Goal: Task Accomplishment & Management: Complete application form

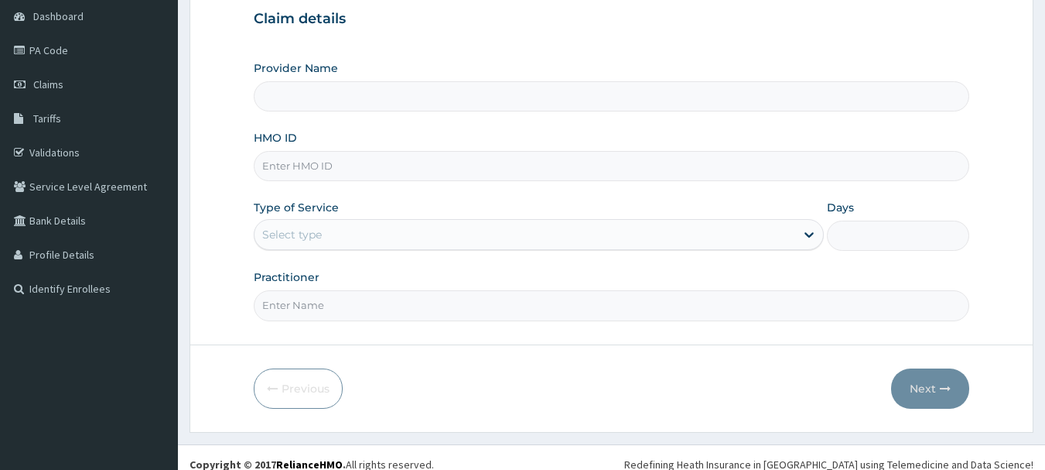
scroll to position [155, 0]
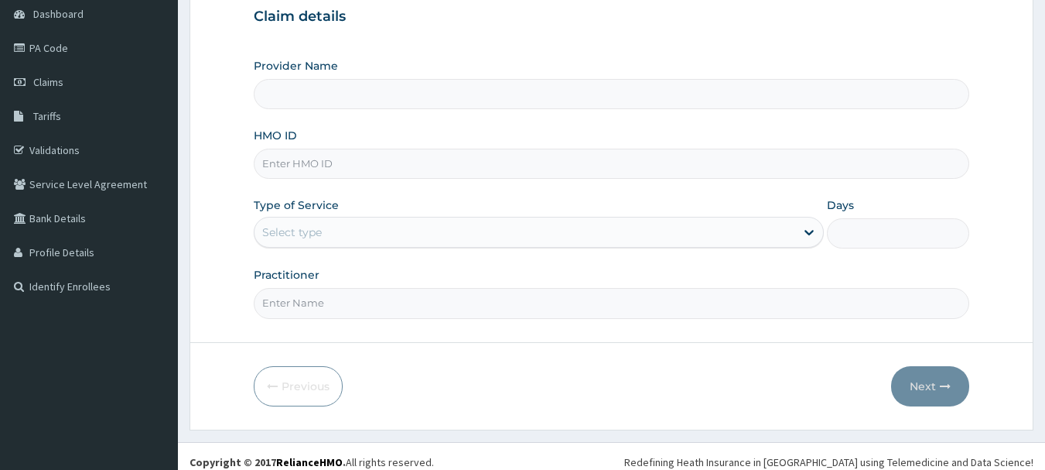
type input "[GEOGRAPHIC_DATA]"
click at [332, 166] on input "HMO ID" at bounding box center [612, 164] width 716 height 30
type input "GSV/12991/A"
click at [298, 227] on div "Select type" at bounding box center [292, 231] width 60 height 15
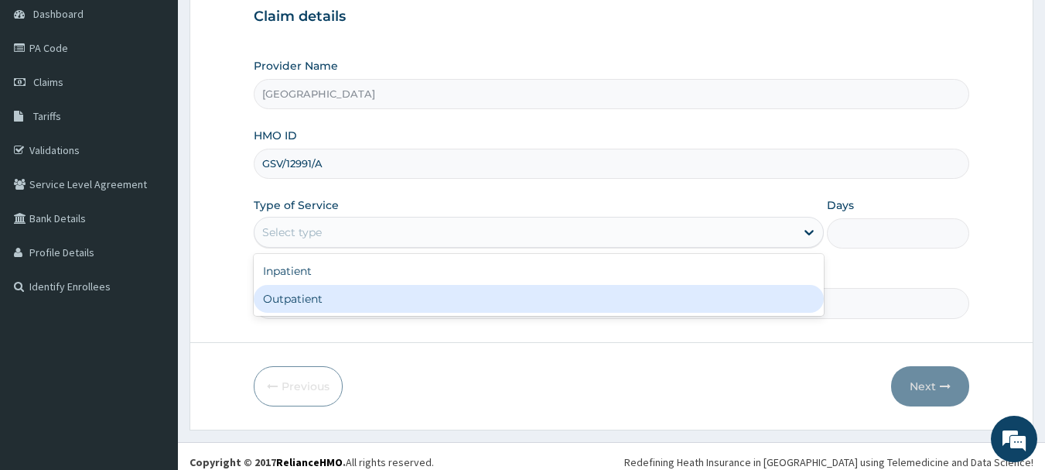
click at [299, 307] on div "Outpatient" at bounding box center [539, 299] width 570 height 28
type input "1"
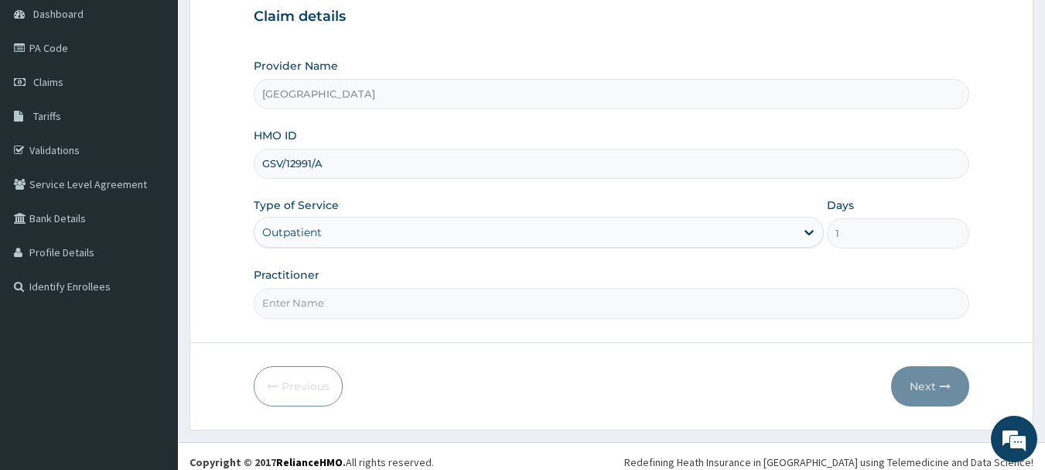
click at [328, 299] on input "Practitioner" at bounding box center [612, 303] width 716 height 30
type input "[PERSON_NAME]"
click at [928, 389] on button "Next" at bounding box center [930, 386] width 78 height 40
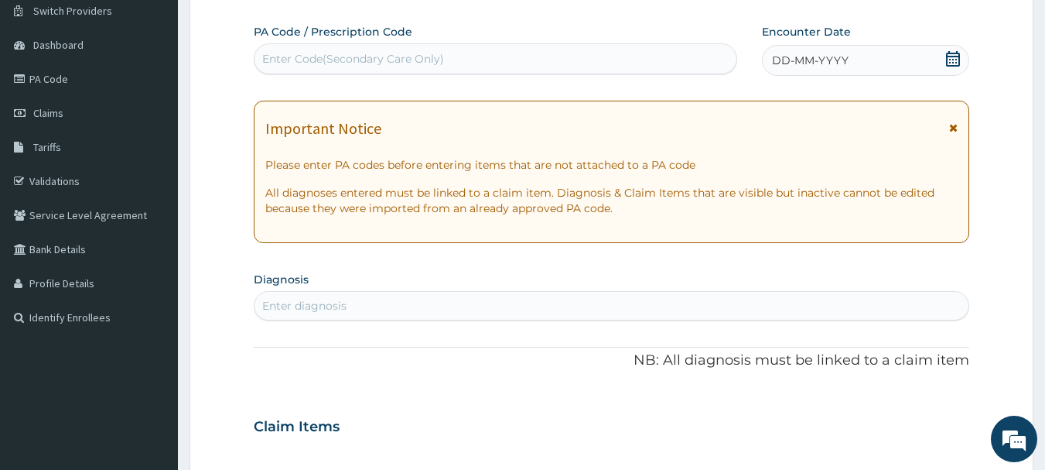
scroll to position [31, 0]
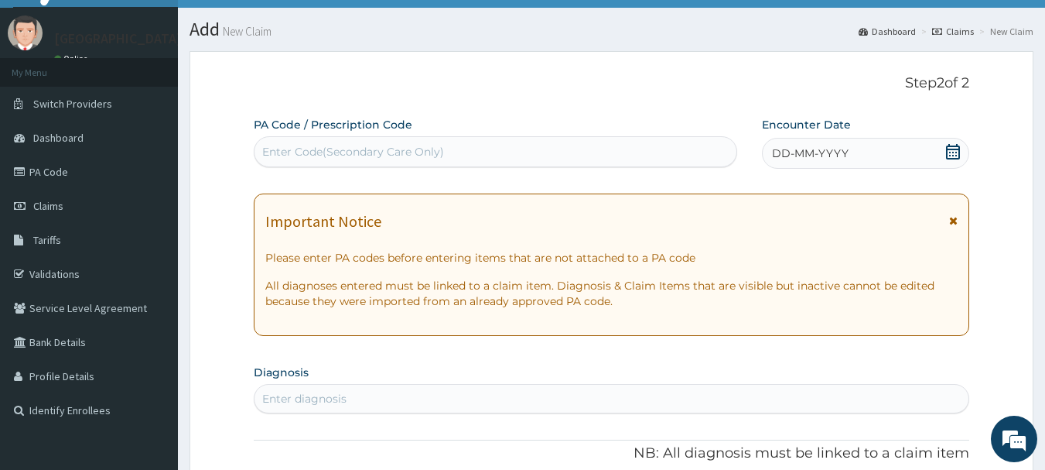
click at [957, 147] on icon at bounding box center [952, 151] width 15 height 15
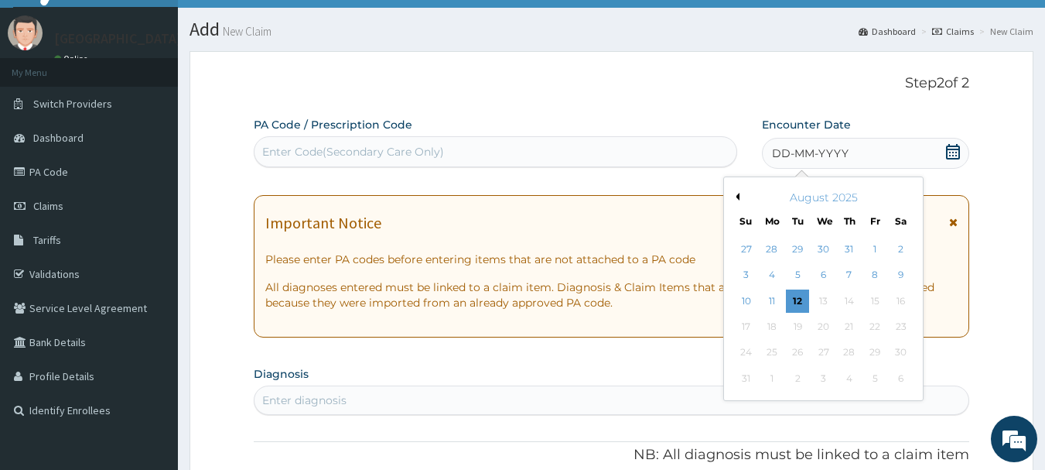
click at [737, 193] on button "Previous Month" at bounding box center [736, 197] width 8 height 8
click at [818, 350] on div "30" at bounding box center [823, 352] width 23 height 23
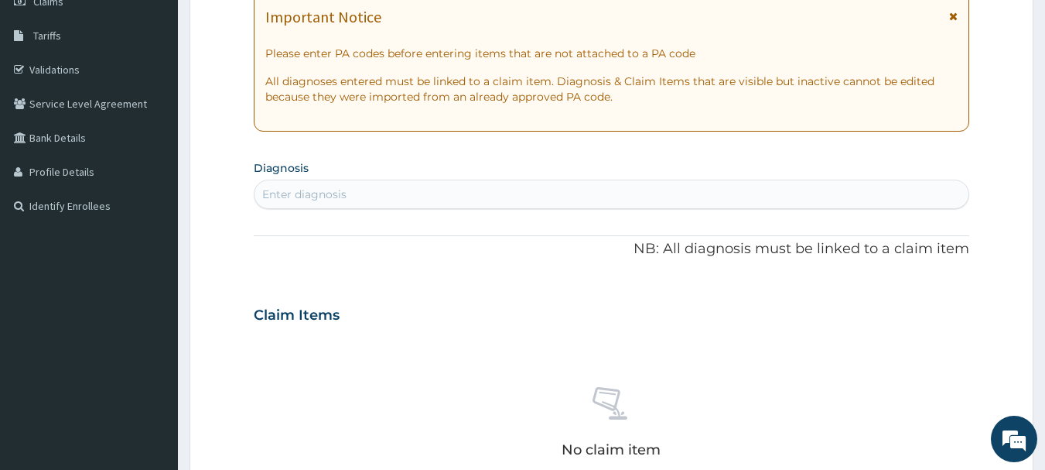
scroll to position [279, 0]
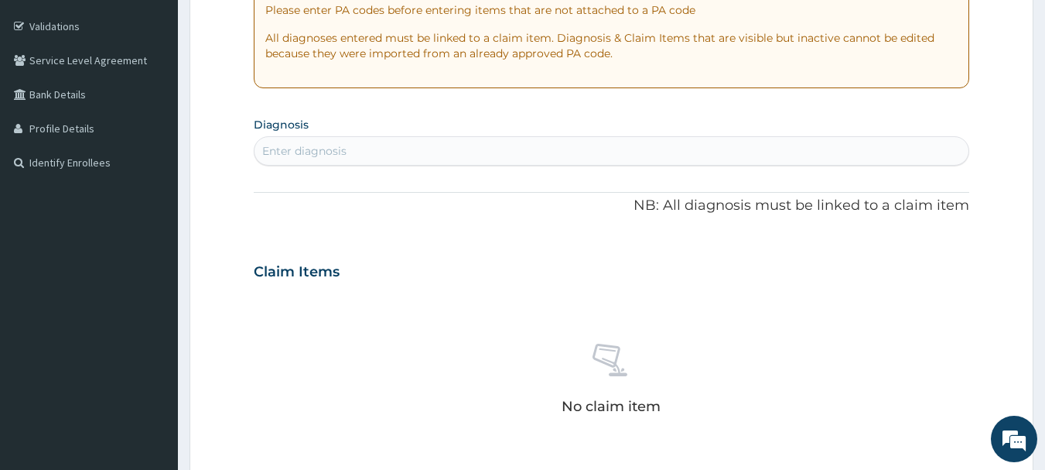
click at [338, 140] on div "Enter diagnosis" at bounding box center [612, 150] width 715 height 25
type input "NAUSEA"
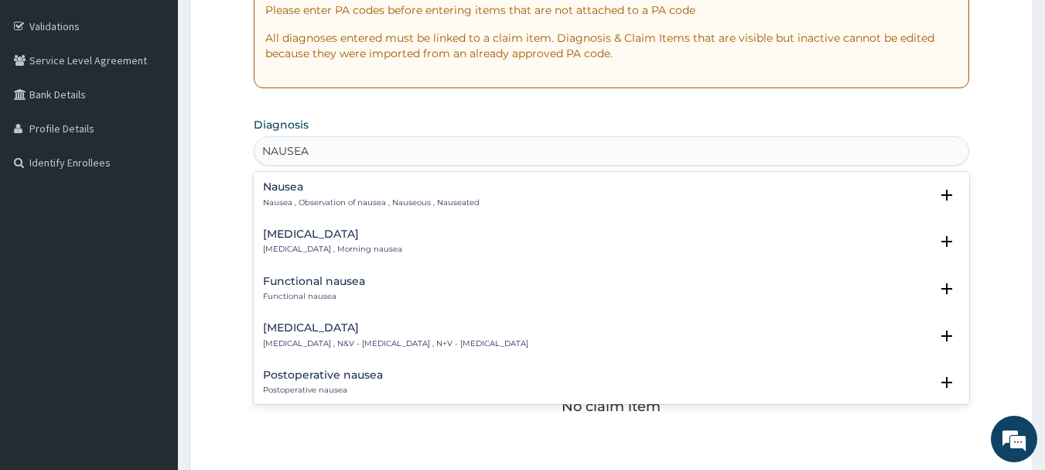
click at [277, 190] on h4 "Nausea" at bounding box center [371, 187] width 217 height 12
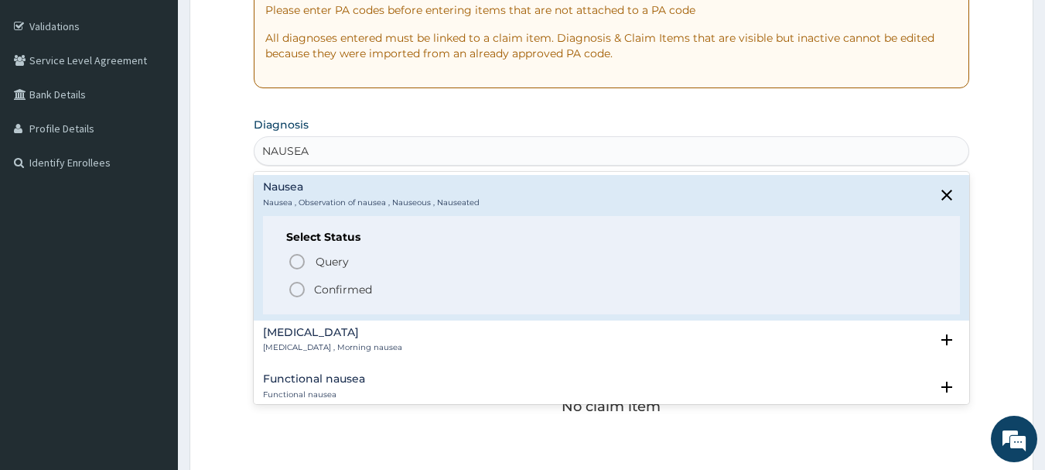
click at [295, 289] on icon "status option filled" at bounding box center [297, 289] width 19 height 19
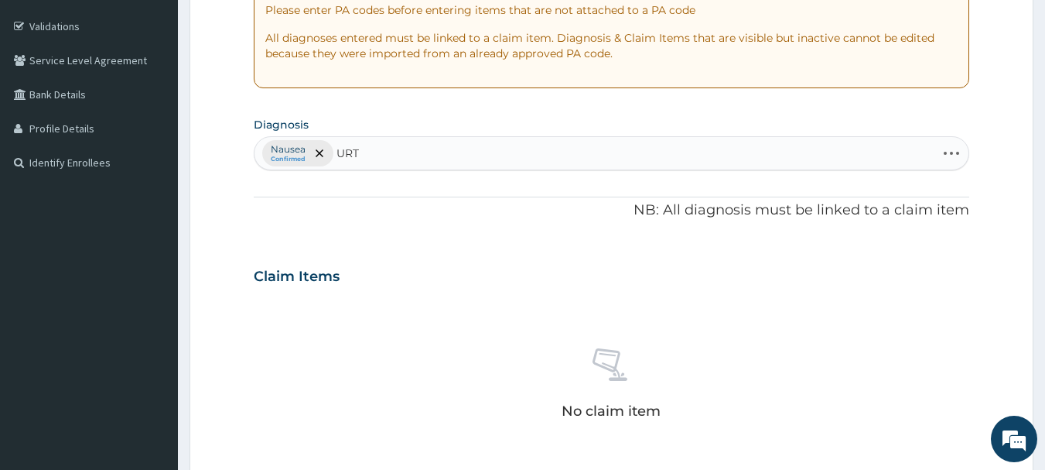
type input "URTI"
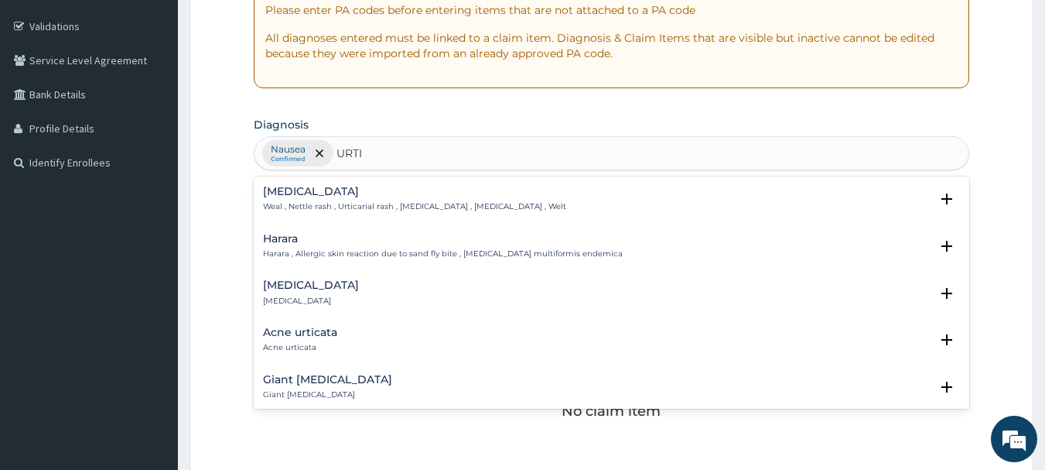
click at [294, 285] on h4 "Urticaria" at bounding box center [311, 285] width 96 height 12
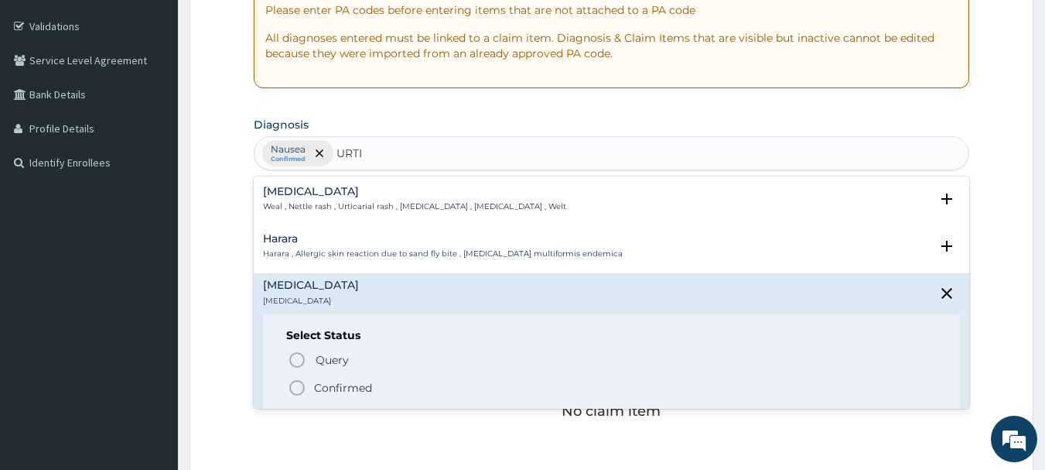
click at [308, 383] on span "Confirmed" at bounding box center [613, 387] width 650 height 19
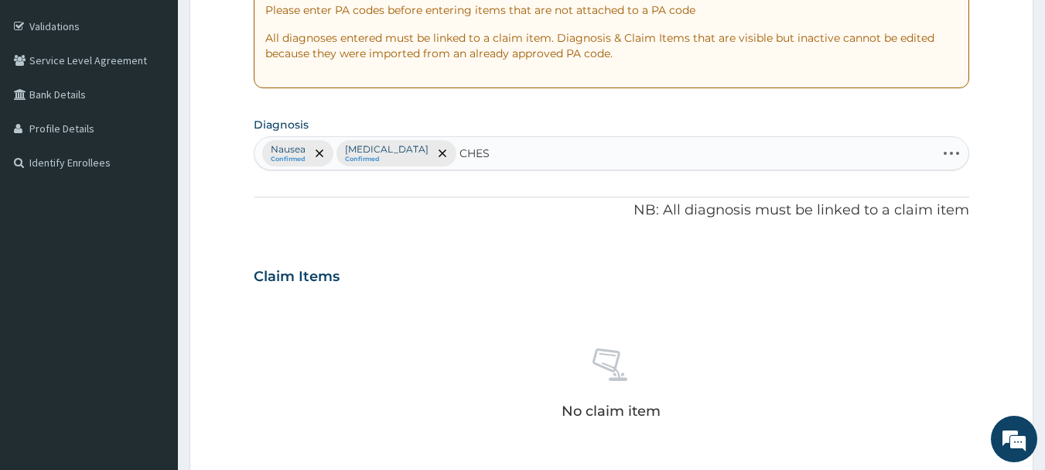
type input "CHEST"
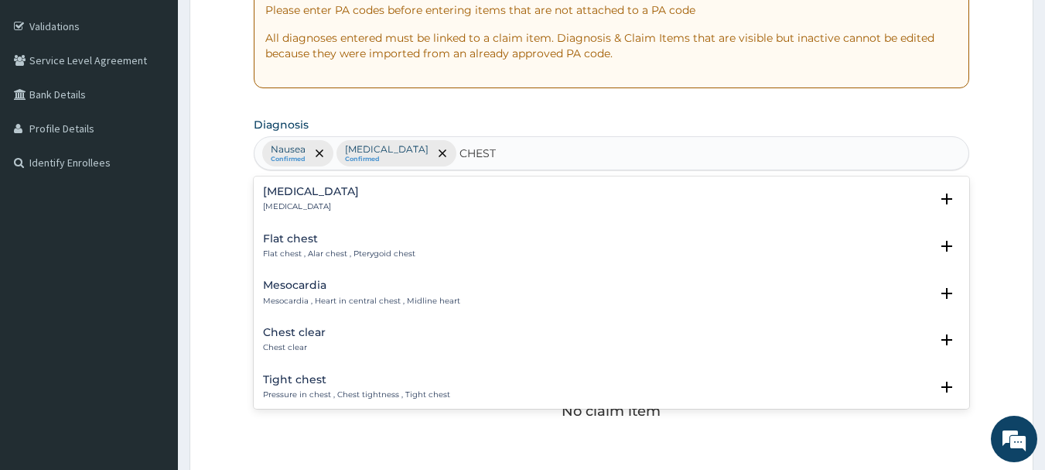
click at [309, 197] on h4 "Chest pain" at bounding box center [311, 192] width 96 height 12
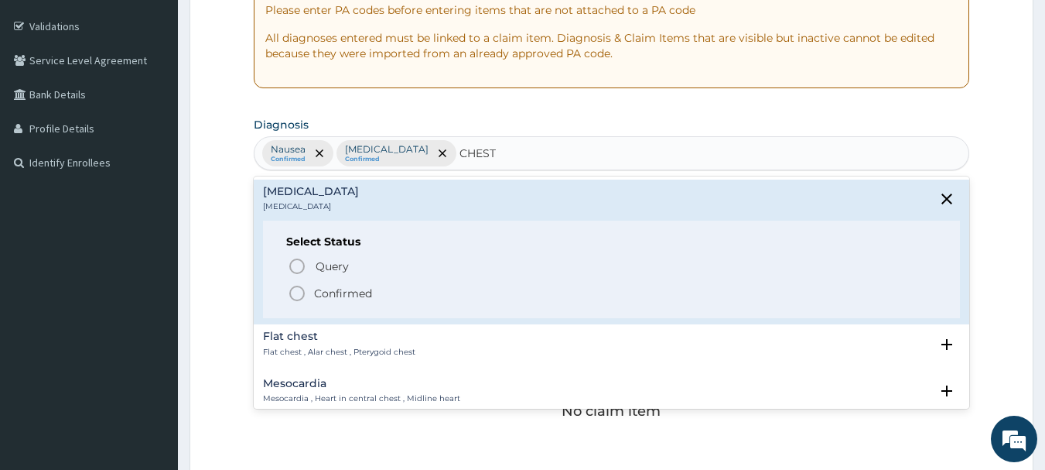
click at [297, 294] on icon "status option filled" at bounding box center [297, 293] width 19 height 19
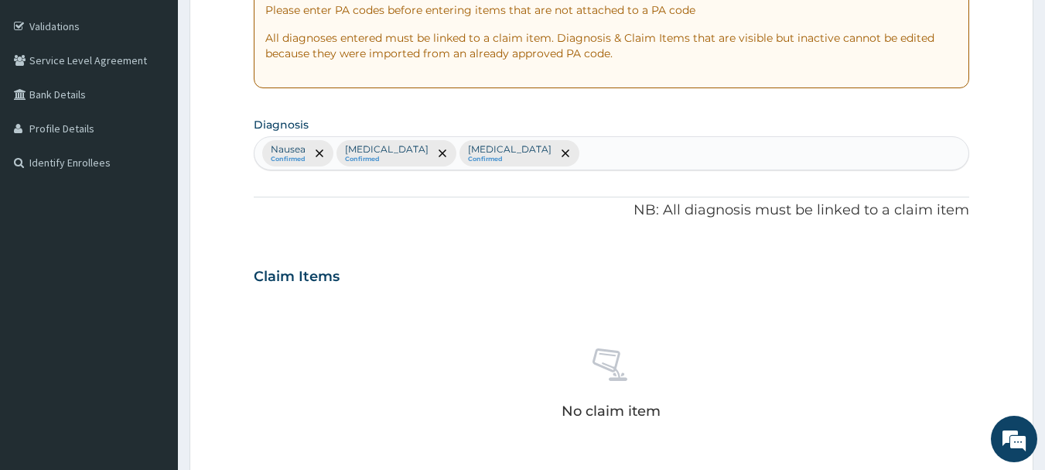
click at [328, 318] on div "No claim item" at bounding box center [612, 386] width 716 height 178
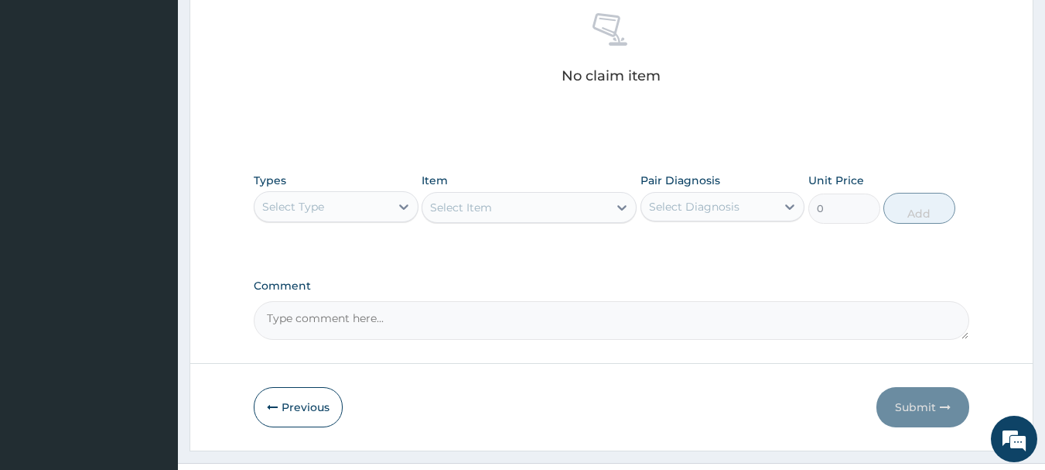
scroll to position [646, 0]
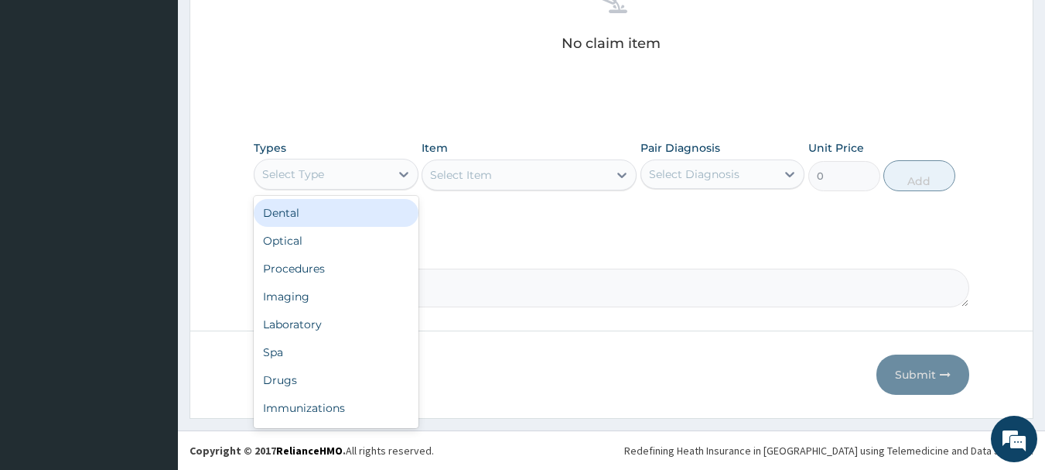
click at [344, 173] on div "Select Type" at bounding box center [322, 174] width 135 height 25
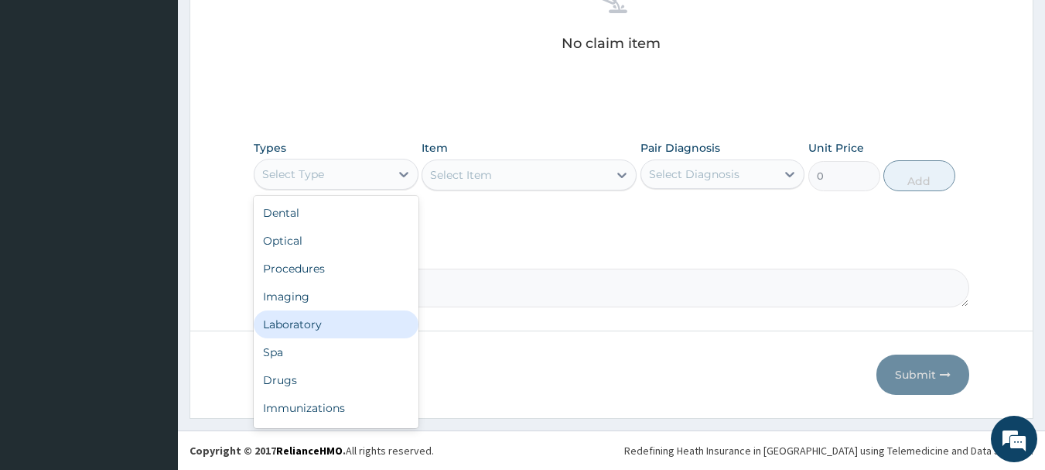
click at [326, 326] on div "Laboratory" at bounding box center [336, 324] width 165 height 28
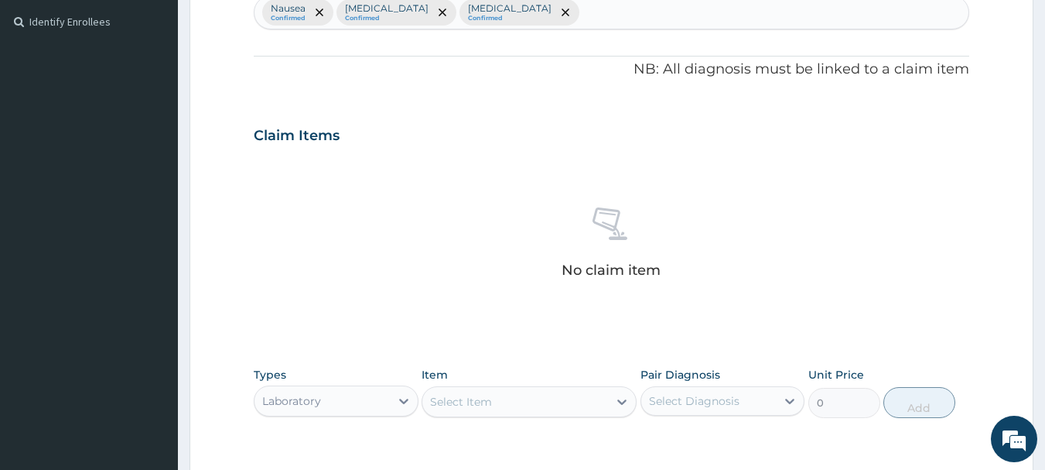
scroll to position [306, 0]
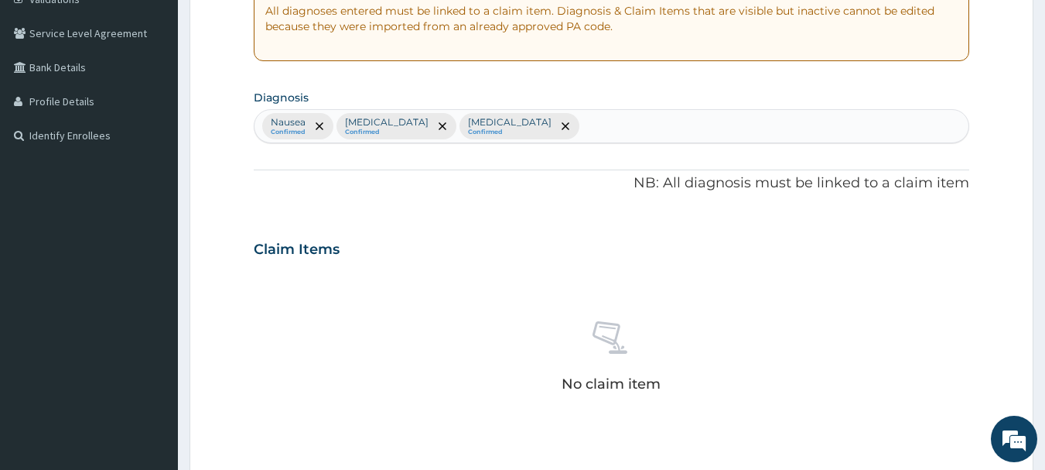
click at [583, 134] on input "text" at bounding box center [584, 125] width 2 height 15
type input "W"
type input "DIZZ"
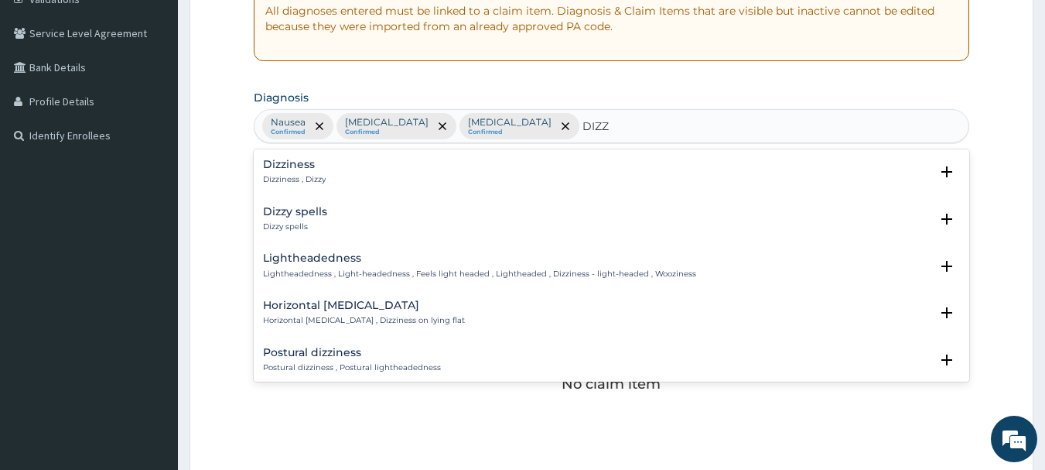
click at [313, 169] on h4 "Dizziness" at bounding box center [294, 165] width 63 height 12
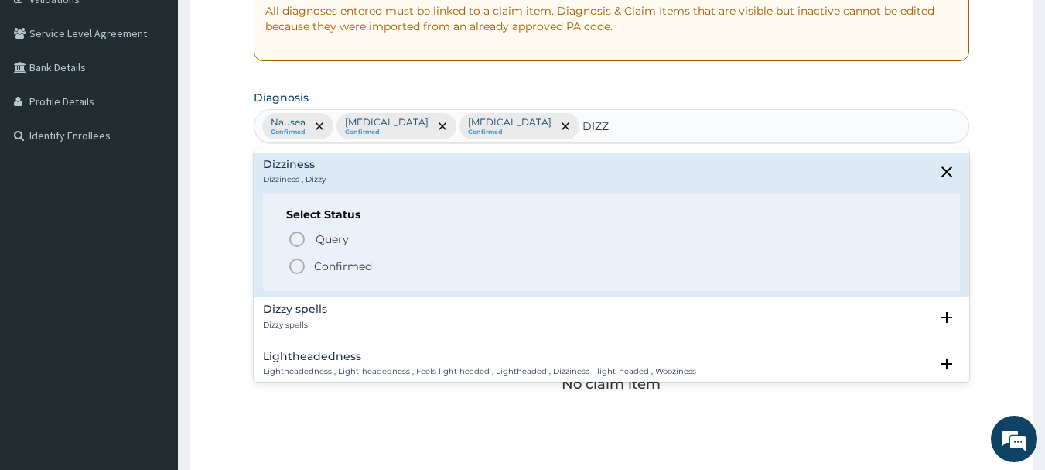
click at [308, 264] on span "Confirmed" at bounding box center [613, 266] width 650 height 19
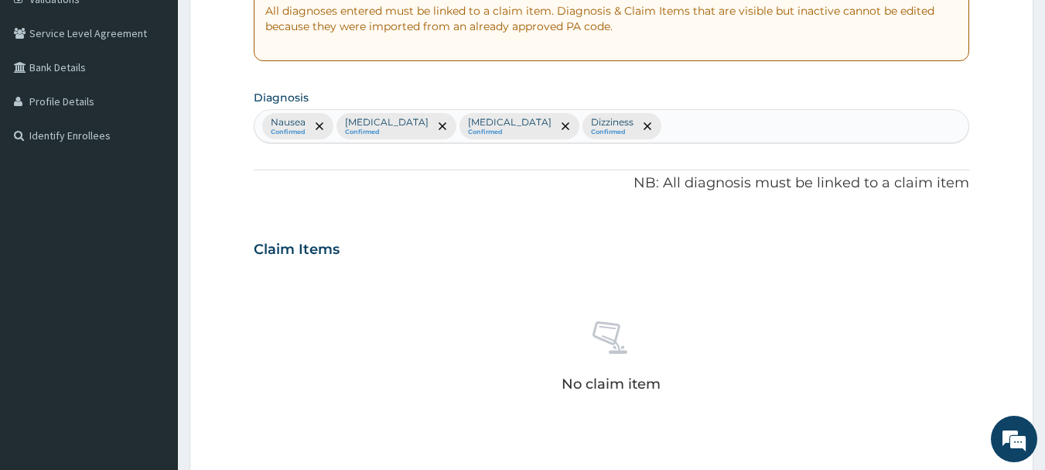
click at [420, 291] on div "No claim item" at bounding box center [612, 359] width 716 height 178
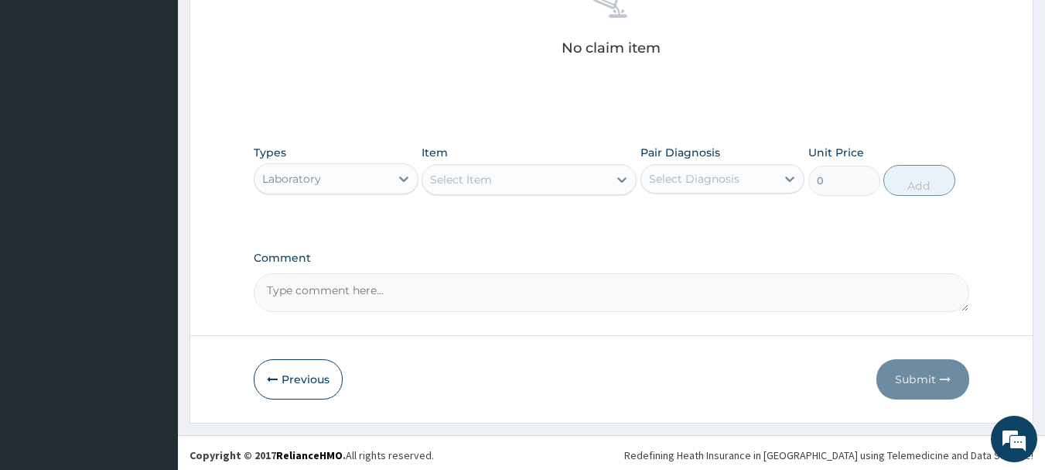
scroll to position [646, 0]
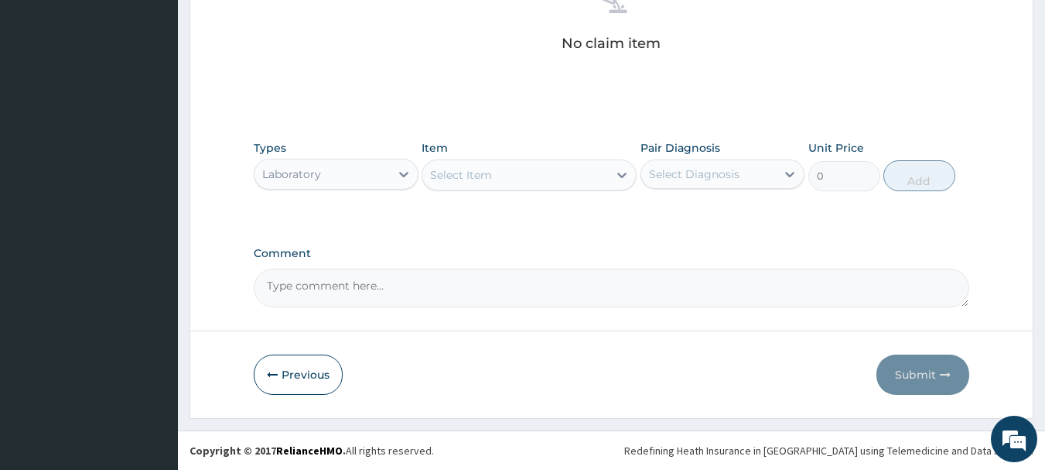
click at [538, 159] on div "Select Item" at bounding box center [529, 174] width 215 height 31
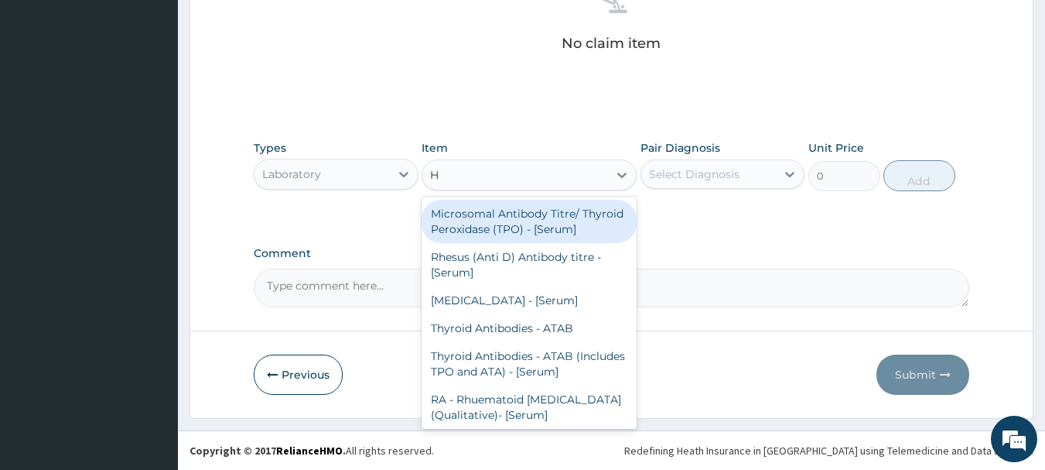
type input "HB"
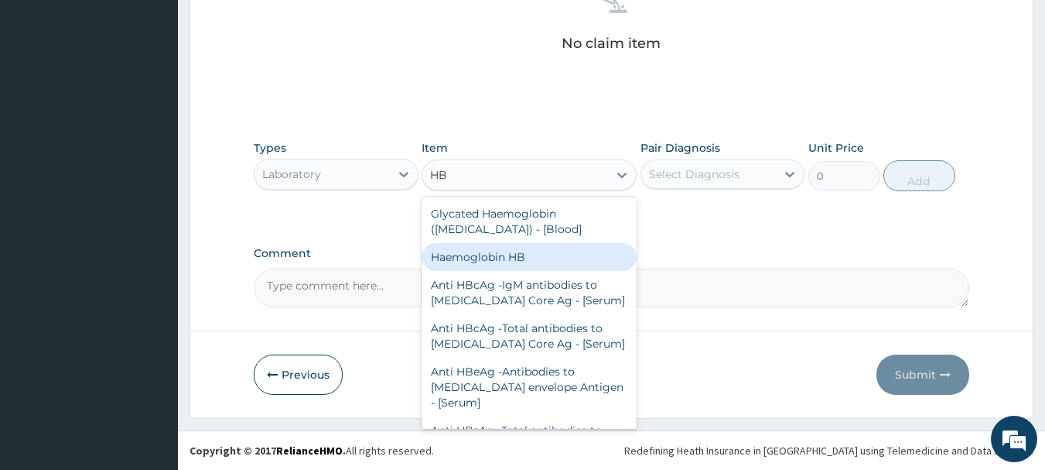
click at [484, 261] on div "Haemoglobin HB" at bounding box center [529, 257] width 215 height 28
type input "1800"
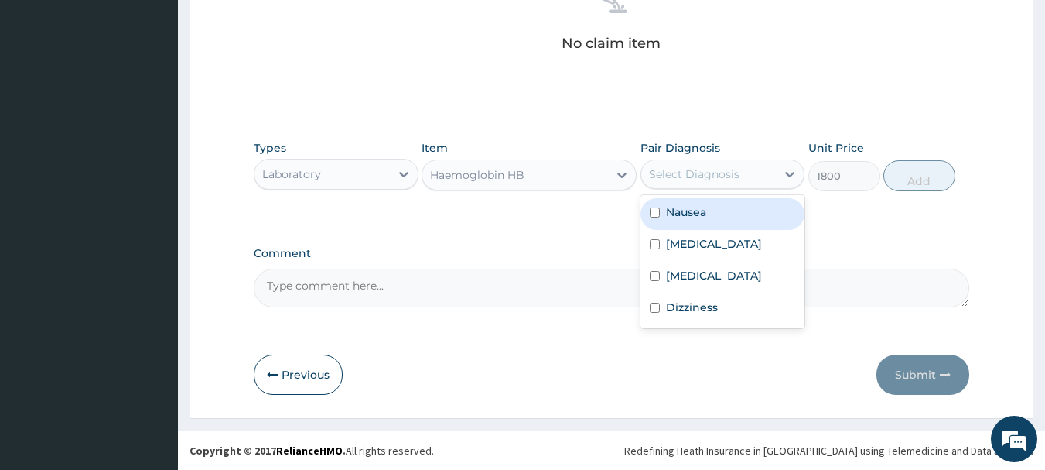
click at [751, 182] on div "Select Diagnosis" at bounding box center [708, 174] width 135 height 25
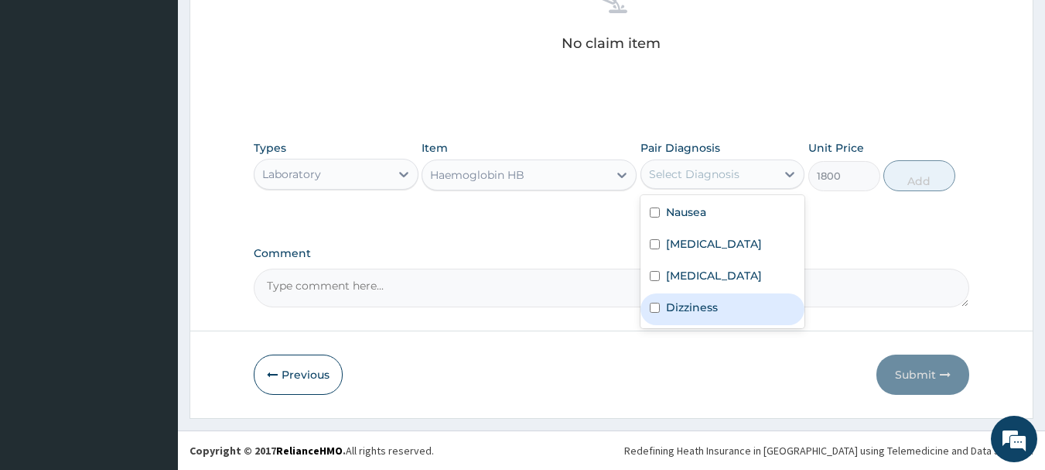
click at [661, 298] on div "Dizziness" at bounding box center [723, 309] width 165 height 32
checkbox input "true"
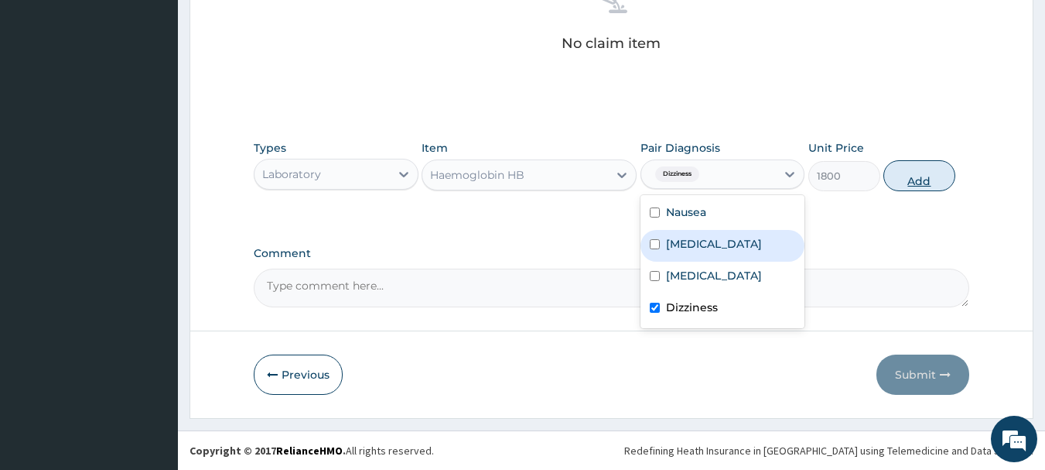
click at [928, 167] on button "Add" at bounding box center [919, 175] width 72 height 31
type input "0"
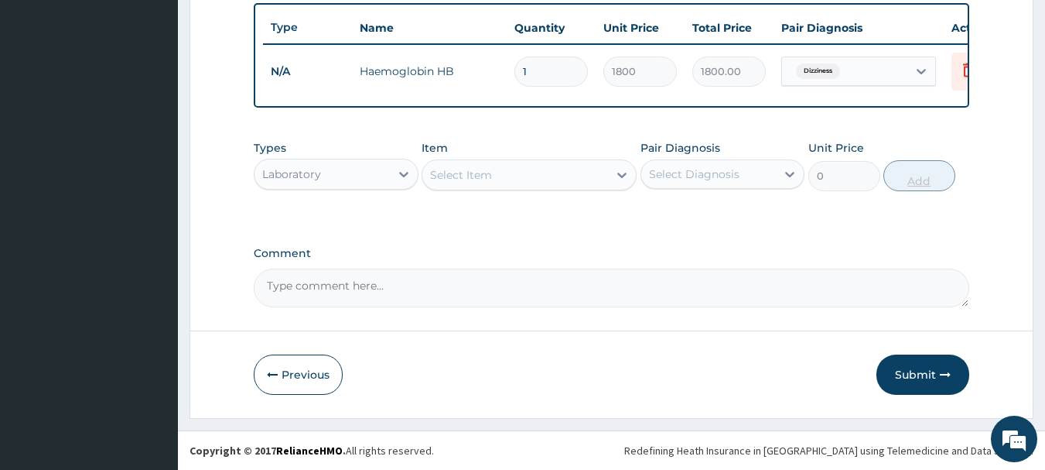
scroll to position [584, 0]
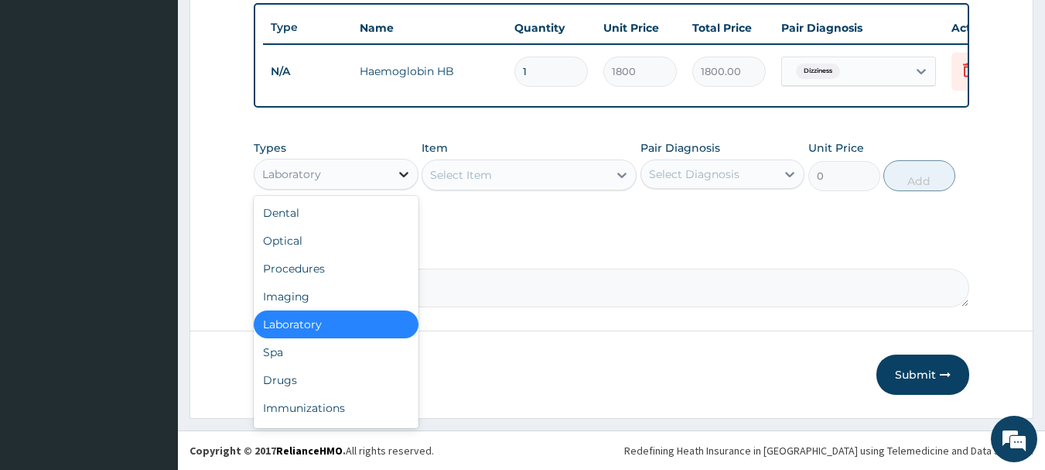
click at [402, 174] on icon at bounding box center [403, 174] width 9 height 5
click at [315, 265] on div "Procedures" at bounding box center [336, 269] width 165 height 28
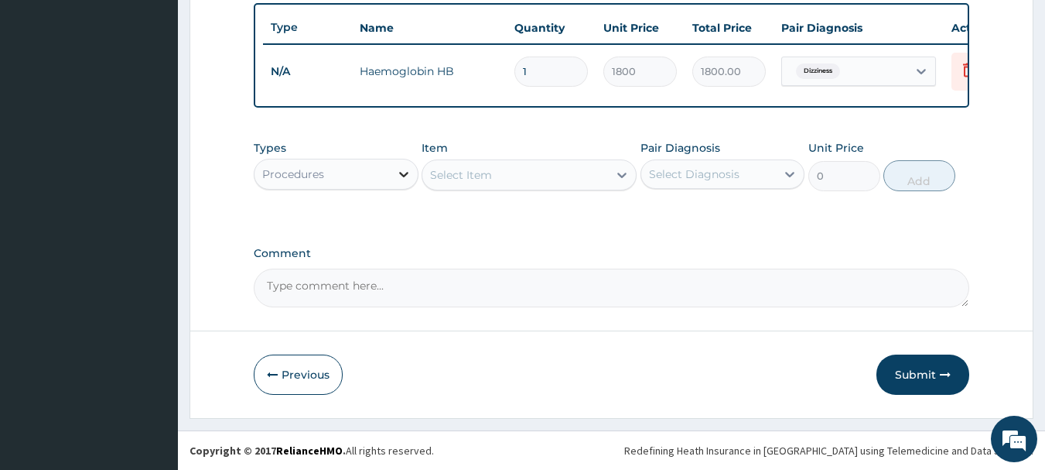
click at [402, 176] on icon at bounding box center [403, 173] width 15 height 15
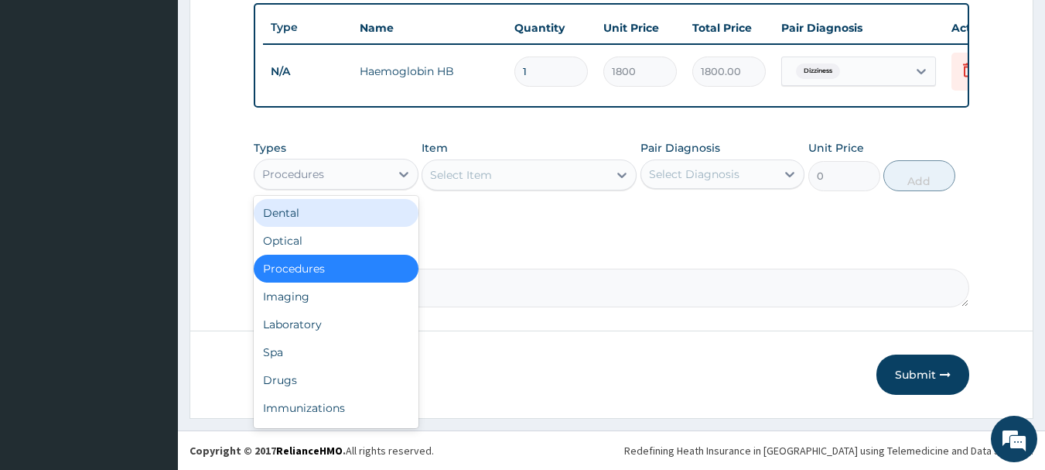
click at [531, 171] on div "Select Item" at bounding box center [515, 174] width 186 height 25
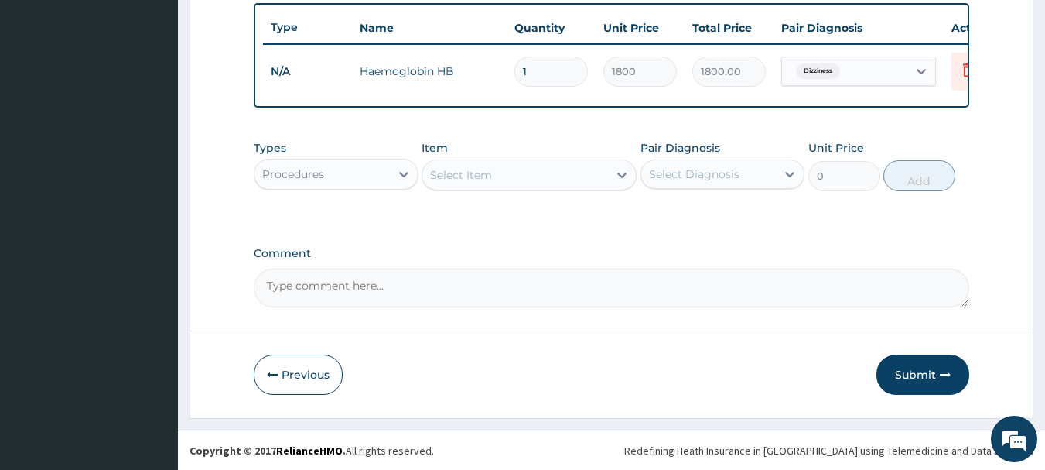
click at [531, 171] on div "Select Item" at bounding box center [515, 174] width 186 height 25
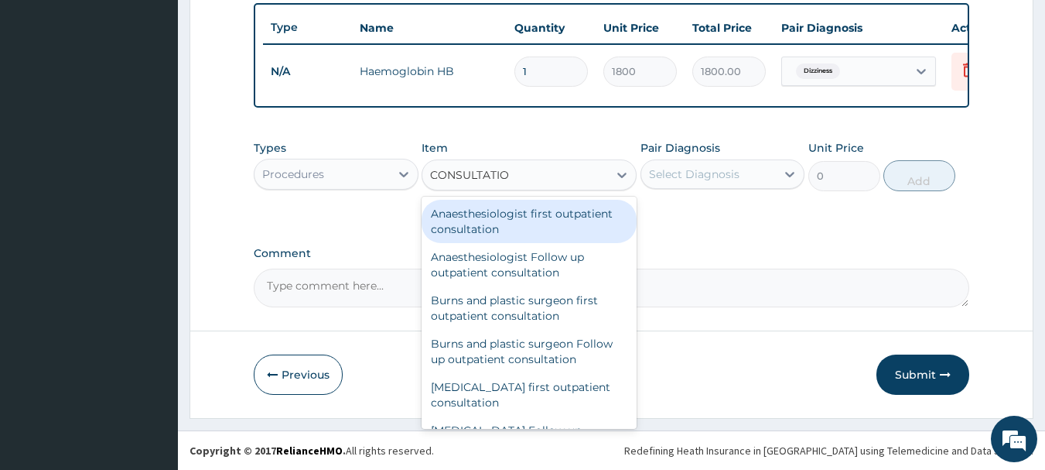
type input "CONSULTATION"
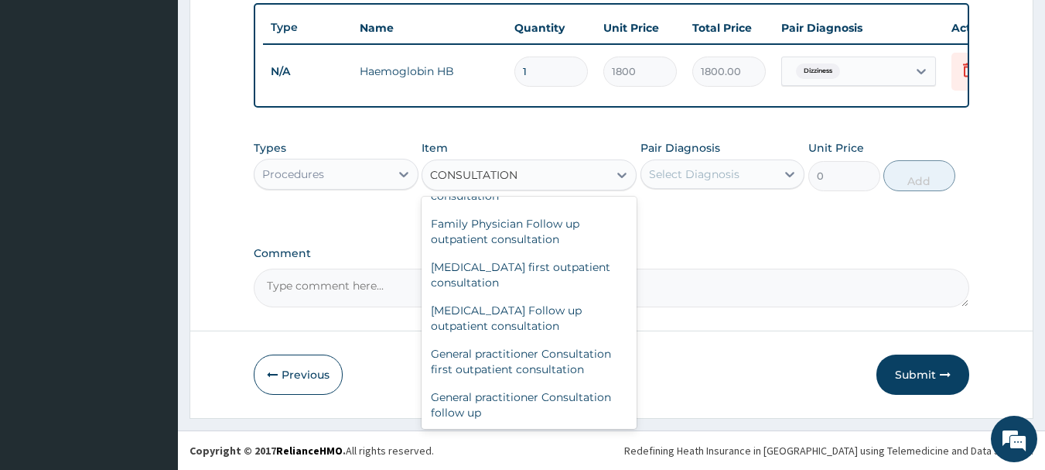
scroll to position [742, 0]
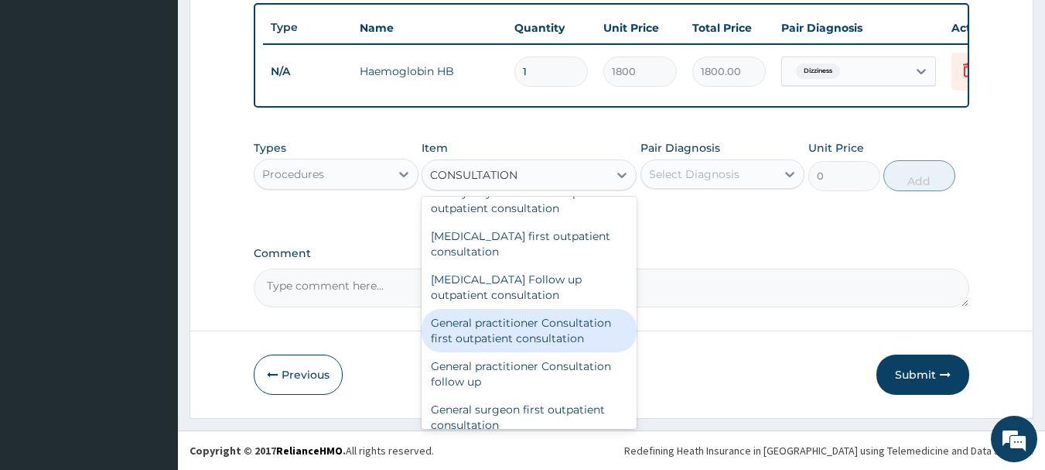
click at [562, 339] on div "General practitioner Consultation first outpatient consultation" at bounding box center [529, 330] width 215 height 43
type input "2640"
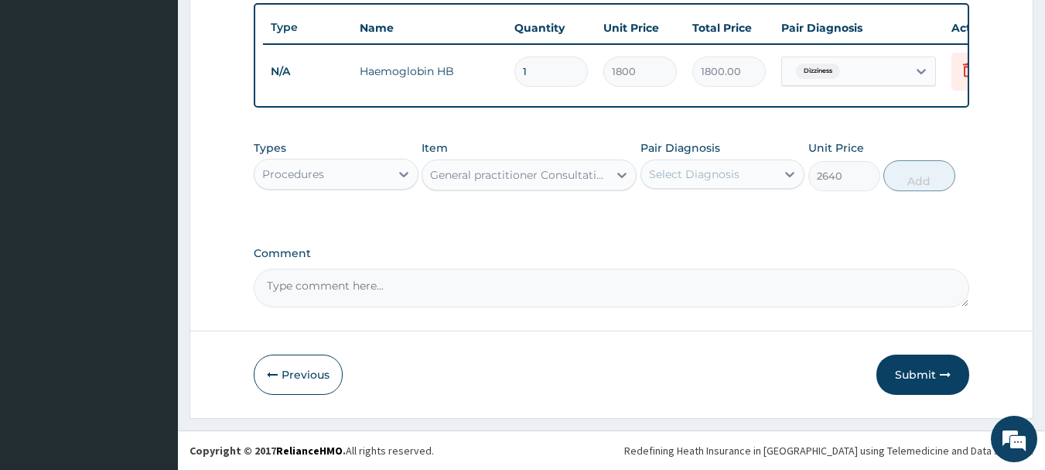
click at [723, 166] on div "Select Diagnosis" at bounding box center [694, 173] width 91 height 15
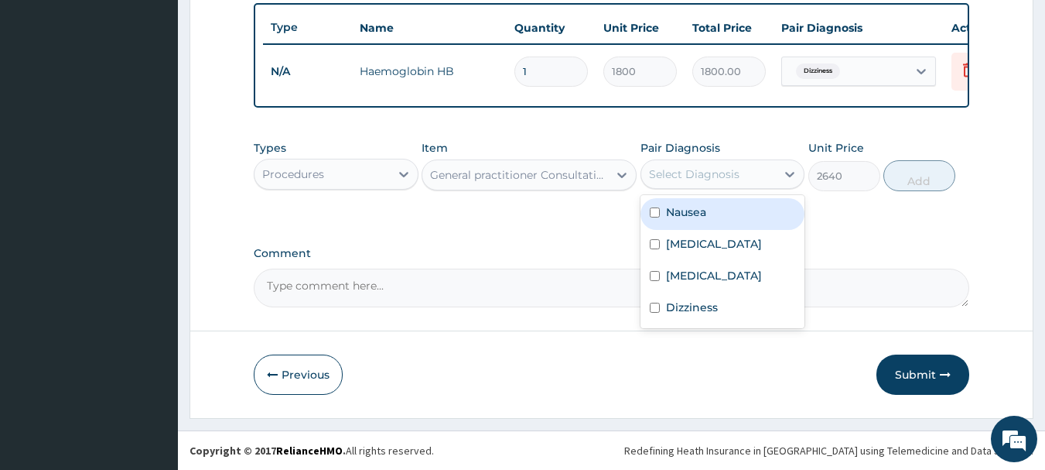
click at [651, 213] on input "checkbox" at bounding box center [655, 212] width 10 height 10
checkbox input "true"
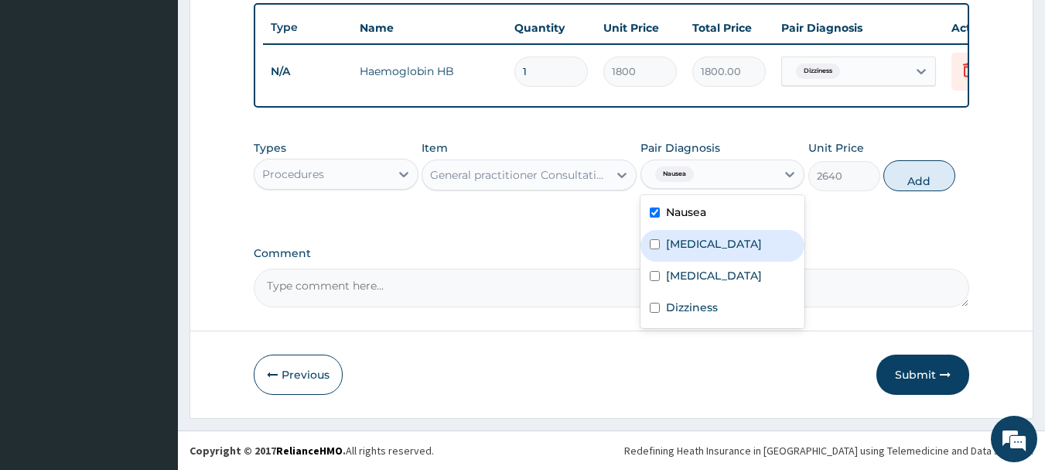
click at [658, 241] on input "checkbox" at bounding box center [655, 244] width 10 height 10
checkbox input "true"
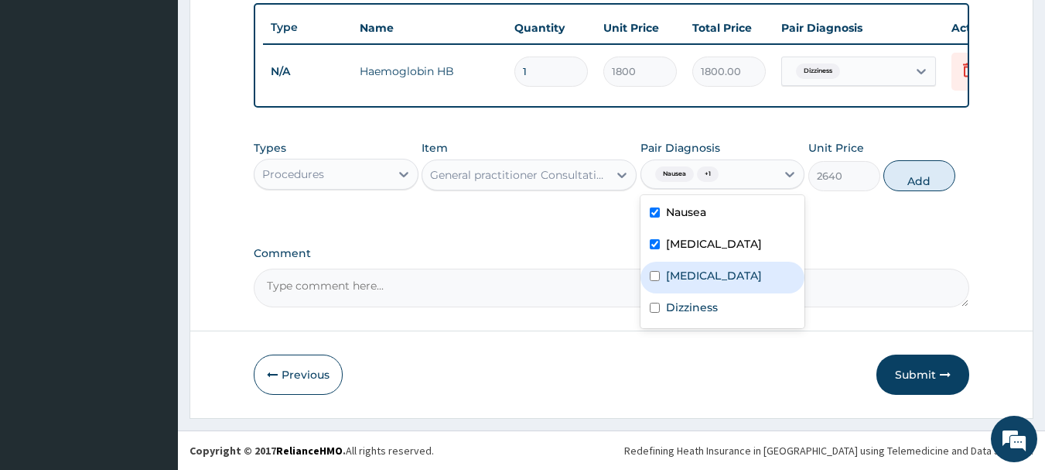
click at [652, 281] on input "checkbox" at bounding box center [655, 276] width 10 height 10
checkbox input "true"
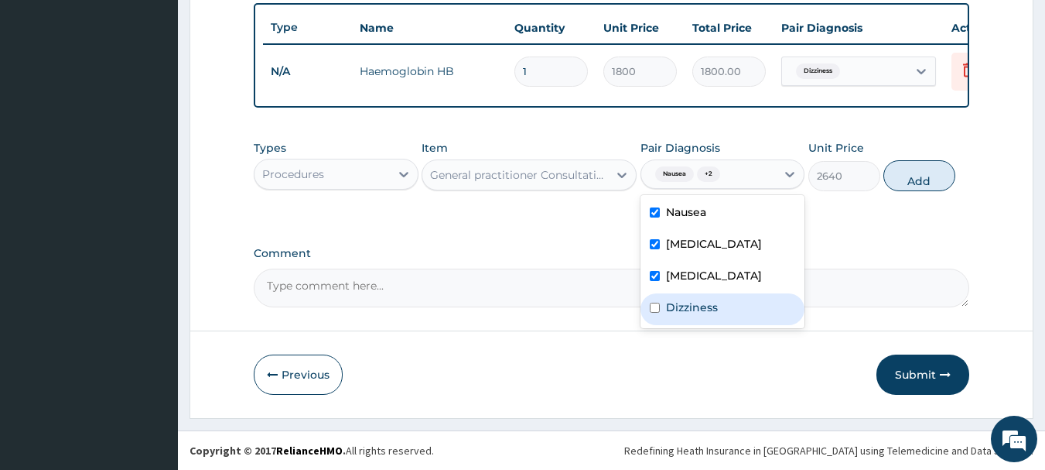
click at [658, 314] on div "Dizziness" at bounding box center [723, 309] width 165 height 32
checkbox input "true"
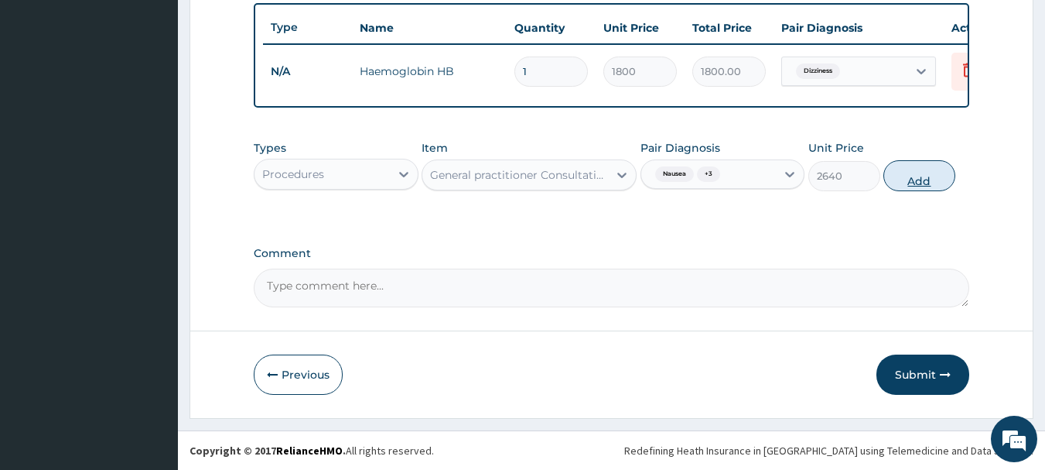
click at [909, 169] on button "Add" at bounding box center [919, 175] width 72 height 31
type input "0"
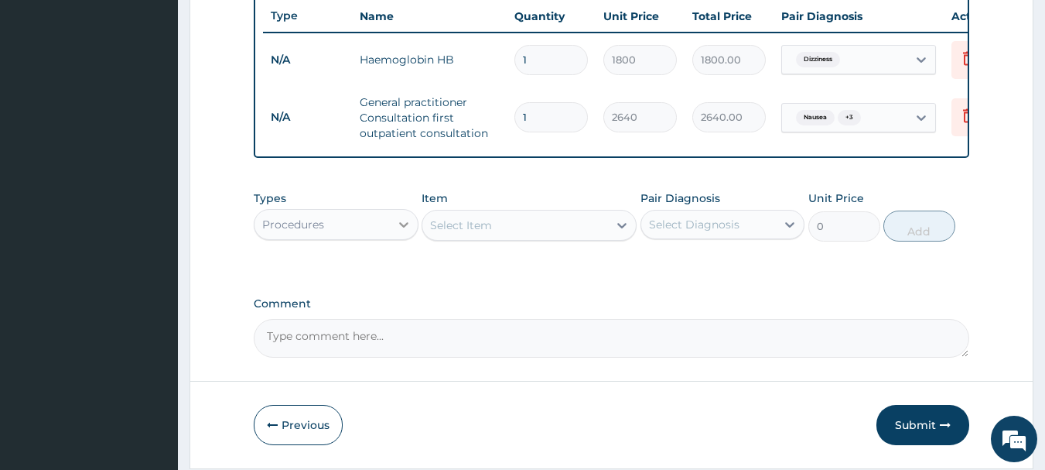
click at [402, 227] on icon at bounding box center [403, 224] width 9 height 5
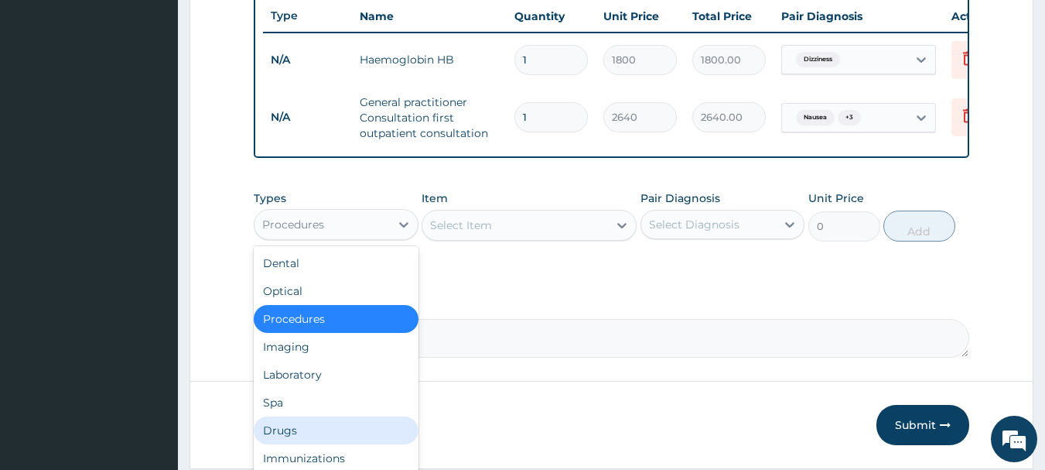
click at [312, 432] on div "Drugs" at bounding box center [336, 430] width 165 height 28
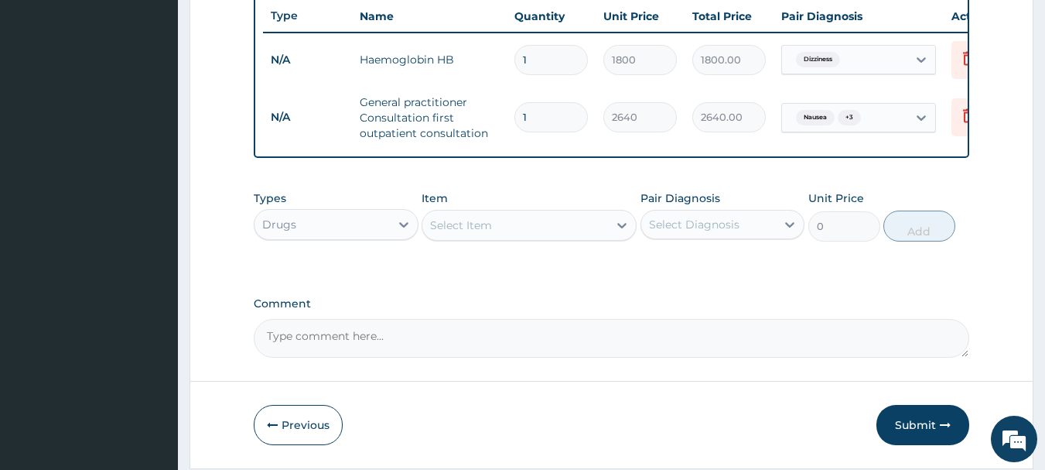
click at [506, 238] on div "Select Item" at bounding box center [515, 225] width 186 height 25
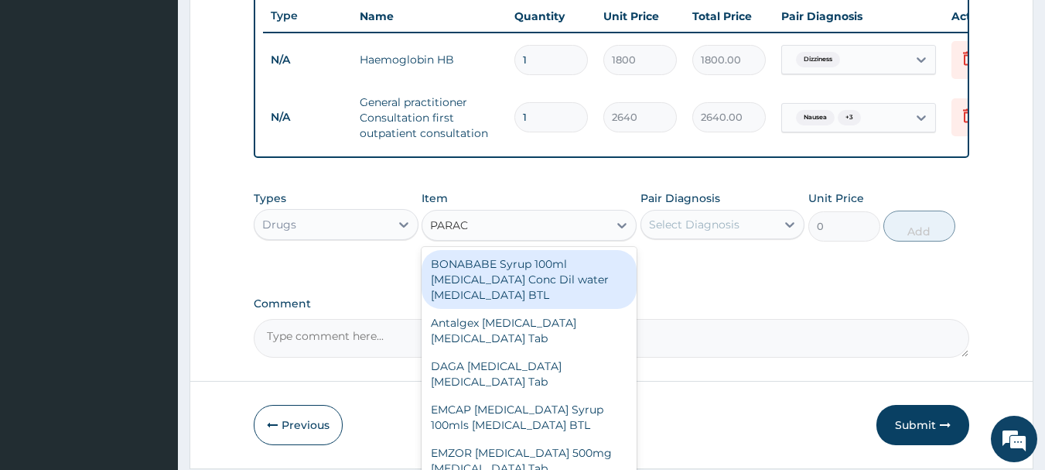
type input "PARACE"
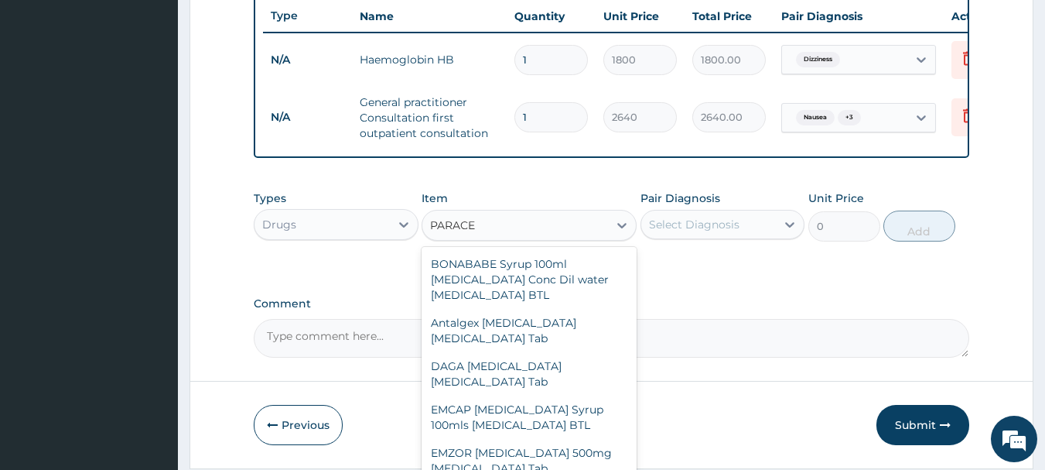
scroll to position [61, 0]
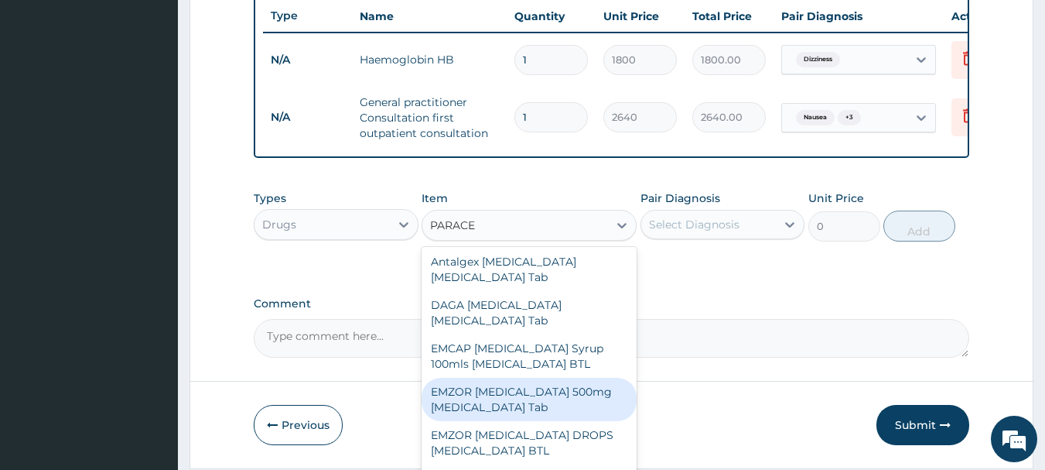
click at [574, 402] on div "EMZOR PARACETAMOL 500mg Acetaminophen Tab" at bounding box center [529, 399] width 215 height 43
type input "17.25"
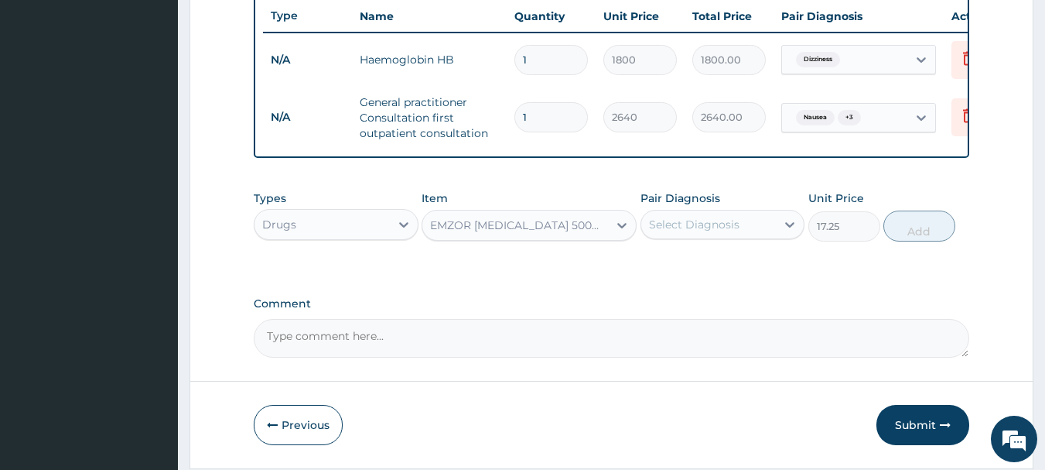
click at [690, 232] on div "Select Diagnosis" at bounding box center [694, 224] width 91 height 15
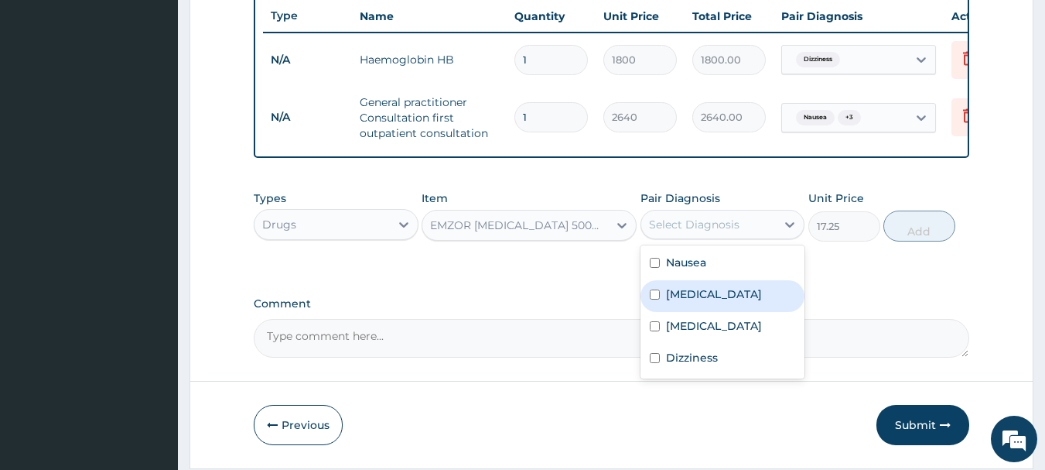
click at [652, 299] on input "checkbox" at bounding box center [655, 294] width 10 height 10
checkbox input "true"
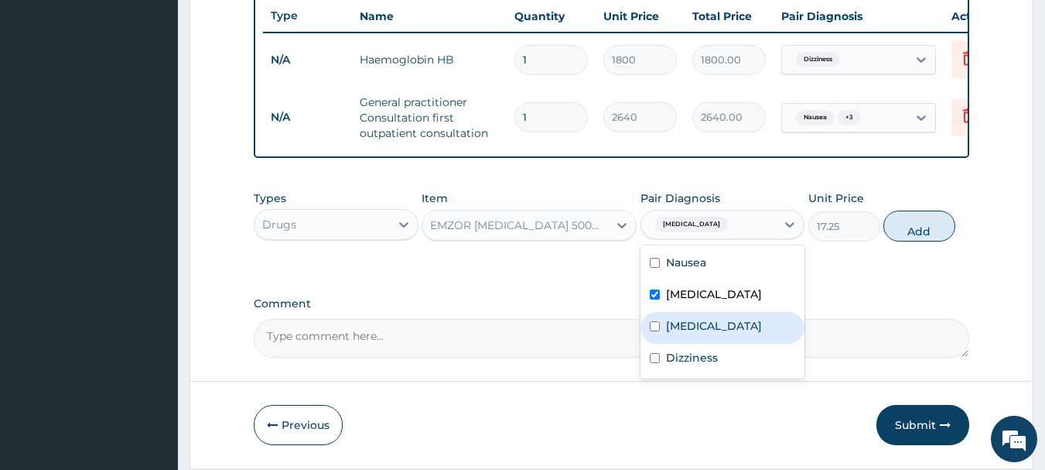
click at [659, 331] on input "checkbox" at bounding box center [655, 326] width 10 height 10
checkbox input "true"
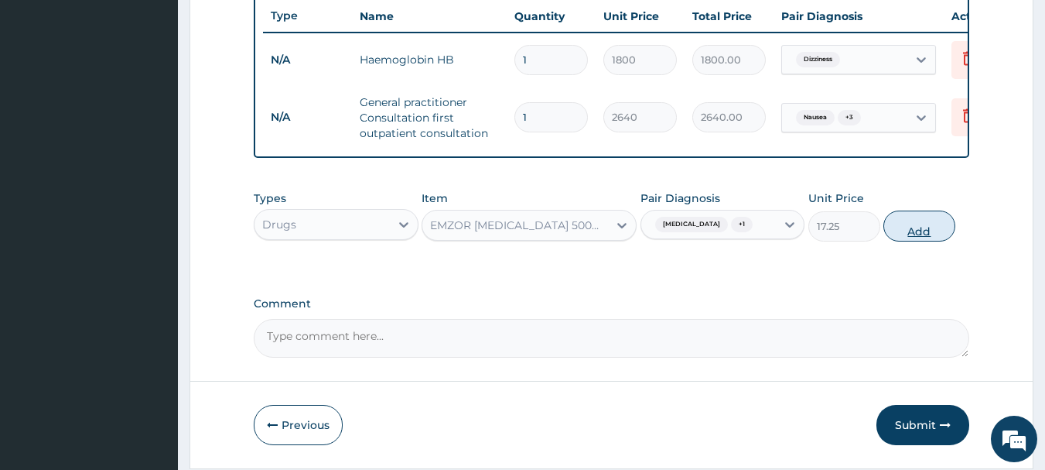
click at [933, 239] on button "Add" at bounding box center [919, 225] width 72 height 31
type input "0"
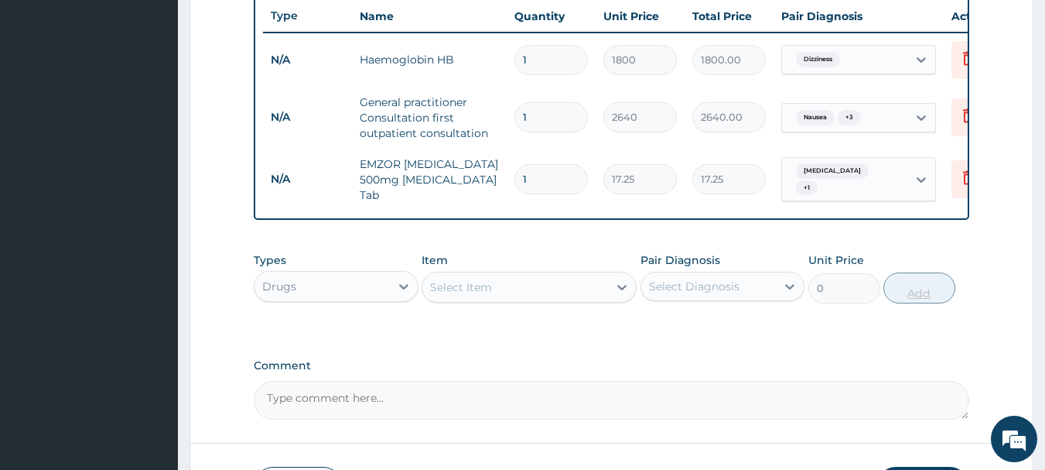
type input "16"
type input "276.00"
type input "16"
click at [665, 264] on label "Pair Diagnosis" at bounding box center [681, 259] width 80 height 15
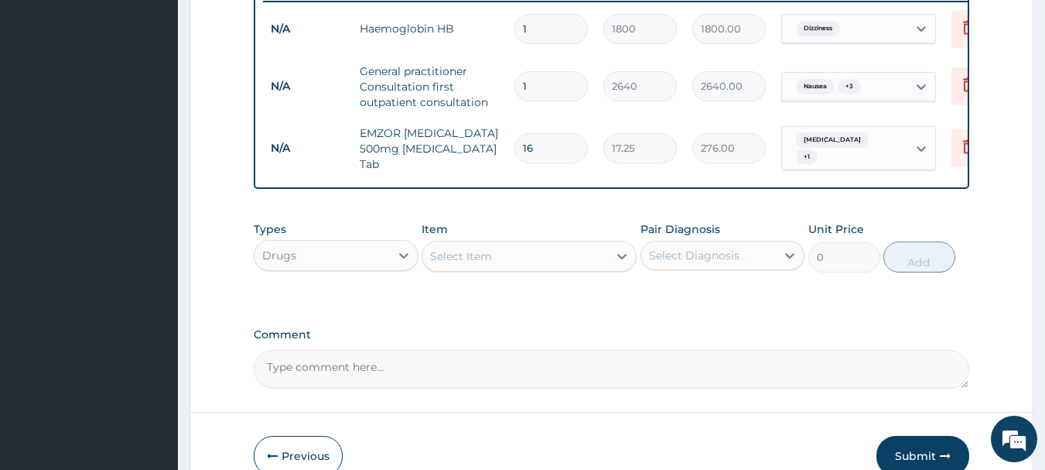
scroll to position [708, 0]
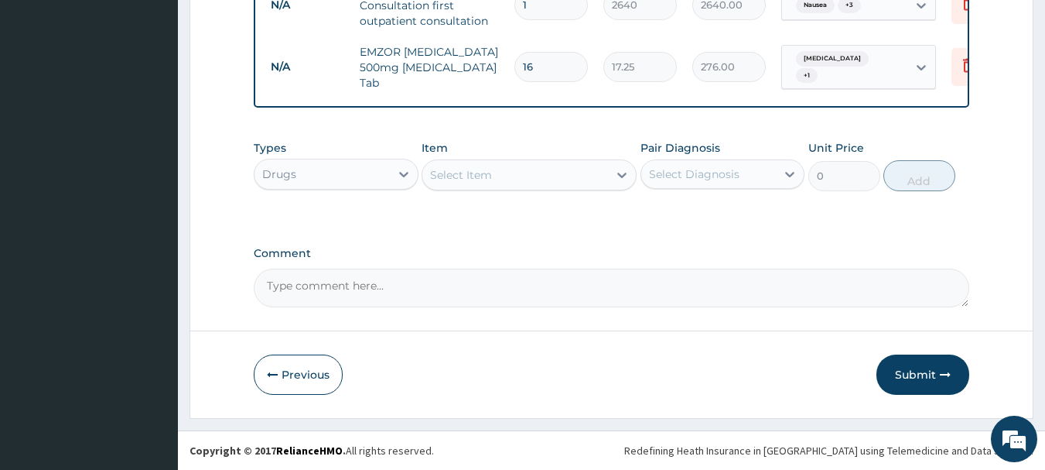
click at [537, 178] on div "Select Item" at bounding box center [515, 174] width 186 height 25
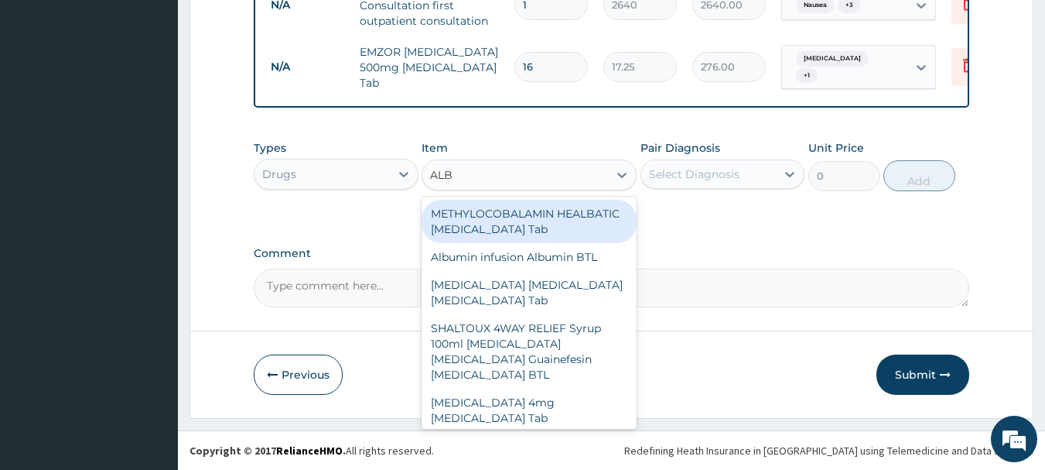
type input "ALBE"
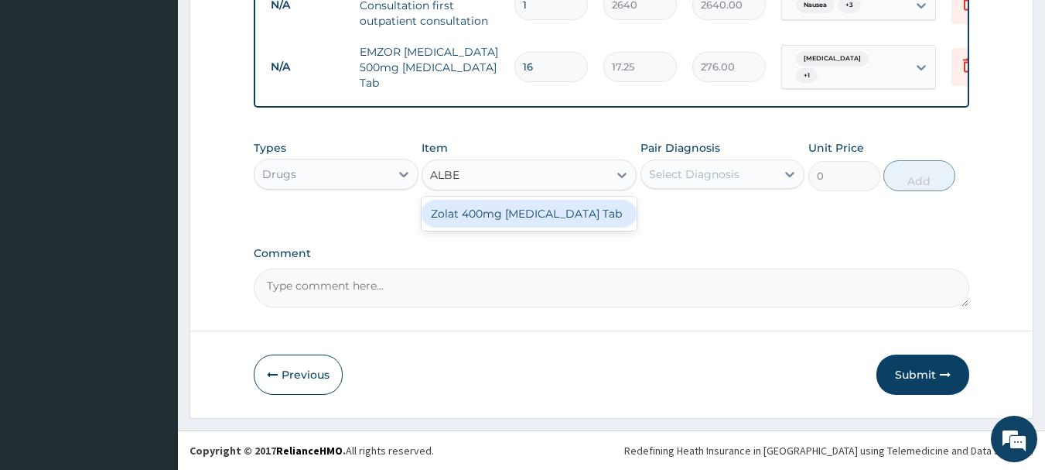
click at [501, 219] on div "Zolat 400mg Albendazole Tab" at bounding box center [529, 214] width 215 height 28
type input "345"
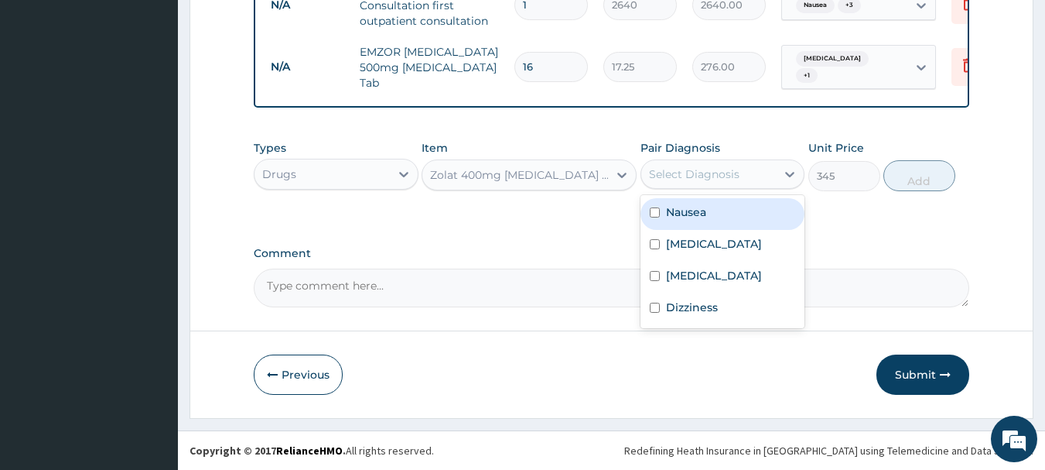
click at [685, 171] on div "Select Diagnosis" at bounding box center [694, 173] width 91 height 15
click at [661, 212] on div "Nausea" at bounding box center [723, 214] width 165 height 32
checkbox input "true"
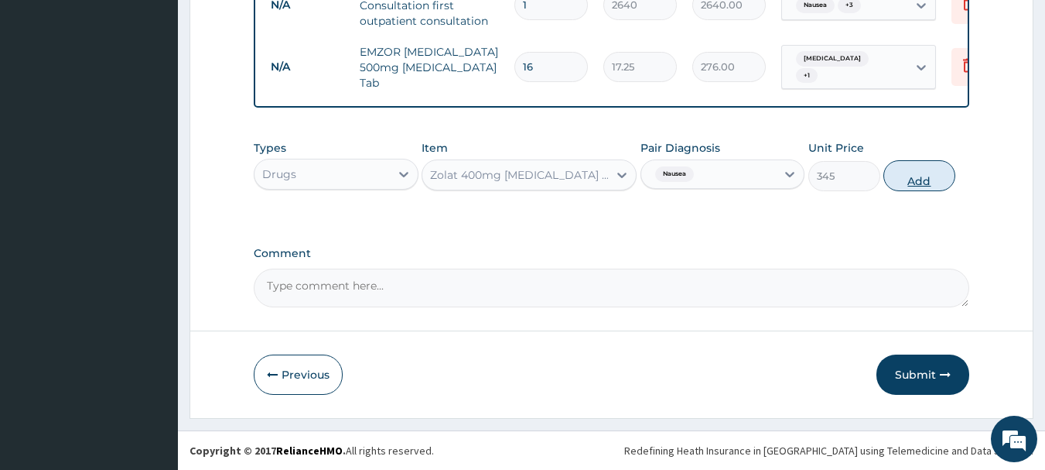
click at [910, 175] on button "Add" at bounding box center [919, 175] width 72 height 31
type input "0"
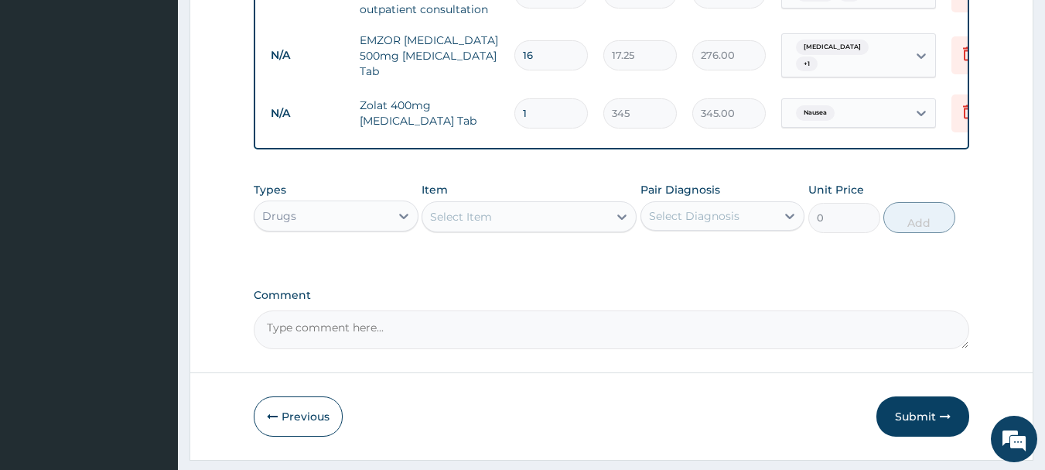
click at [529, 214] on div "Select Item" at bounding box center [529, 216] width 215 height 31
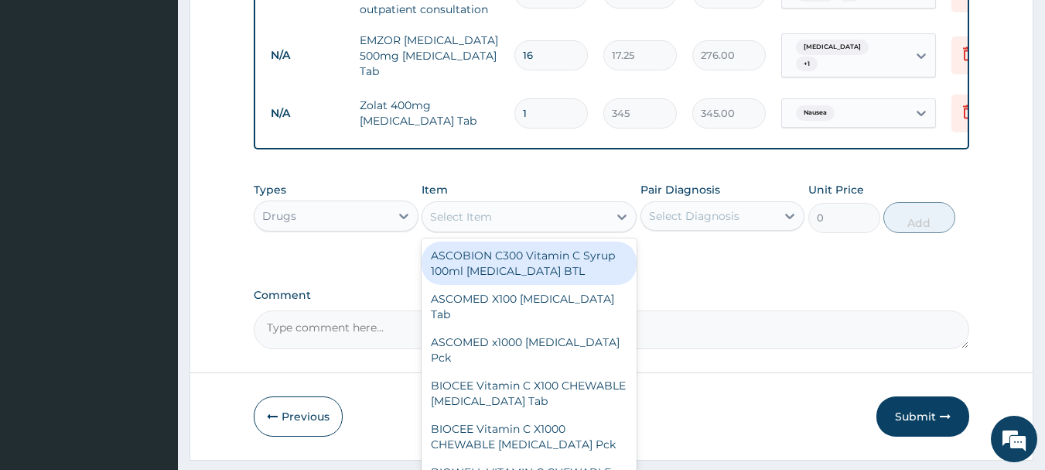
type input "O"
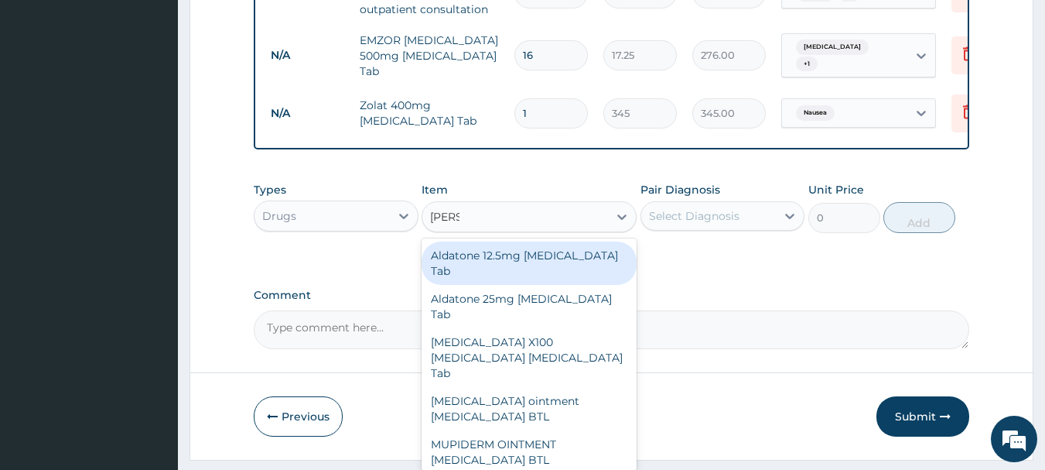
type input "PIROX"
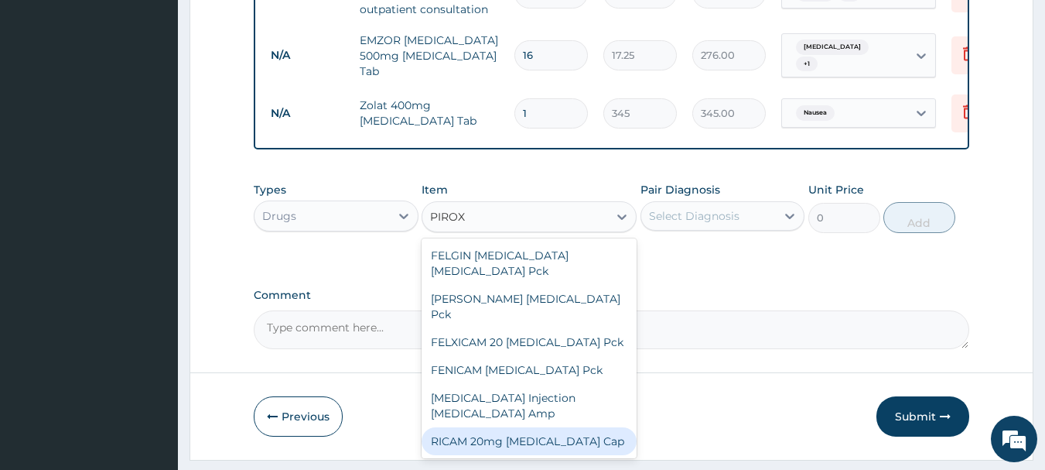
click at [492, 427] on div "RICAM 20mg Piroxicam Cap" at bounding box center [529, 441] width 215 height 28
type input "69"
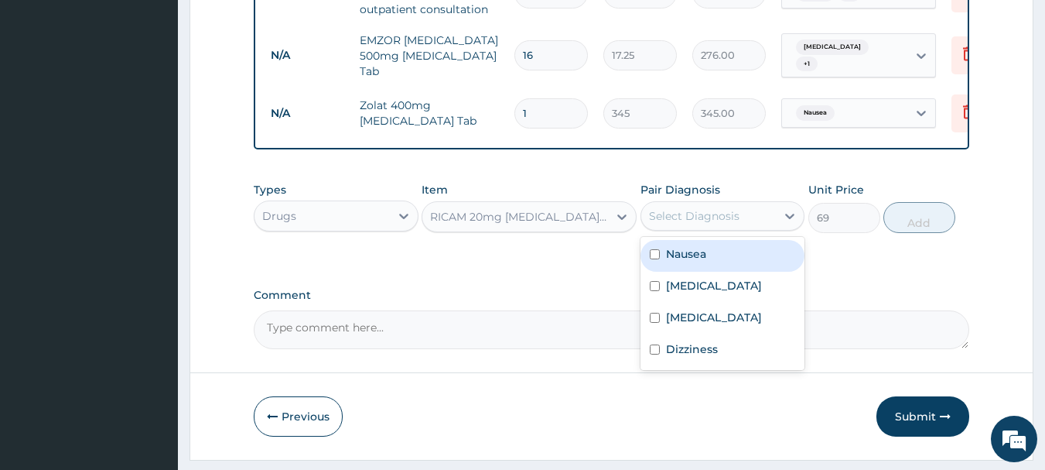
click at [740, 228] on div "Select Diagnosis" at bounding box center [708, 215] width 135 height 25
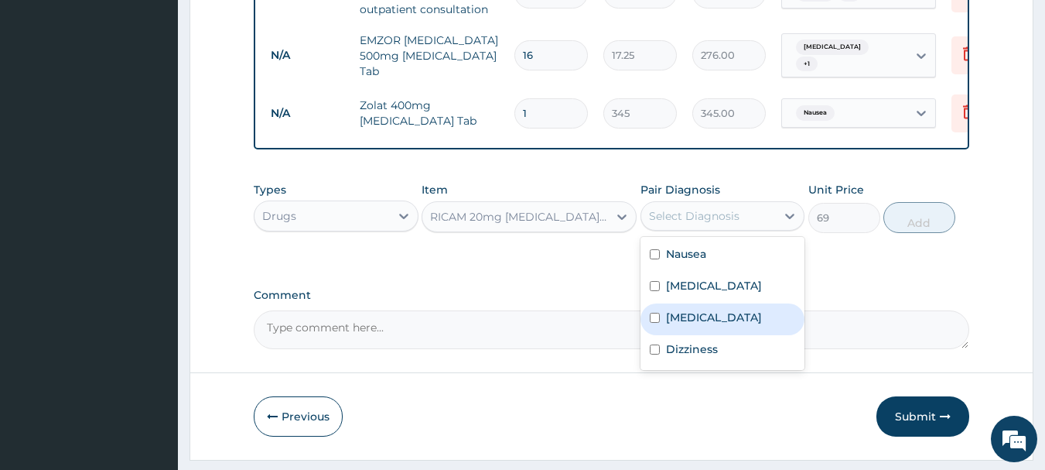
click at [658, 323] on input "checkbox" at bounding box center [655, 318] width 10 height 10
checkbox input "true"
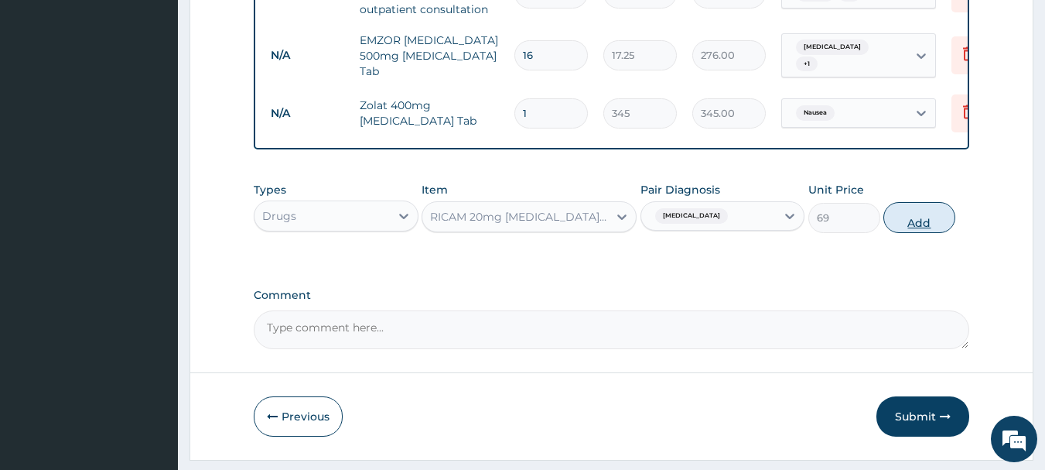
click at [924, 229] on button "Add" at bounding box center [919, 217] width 72 height 31
type input "0"
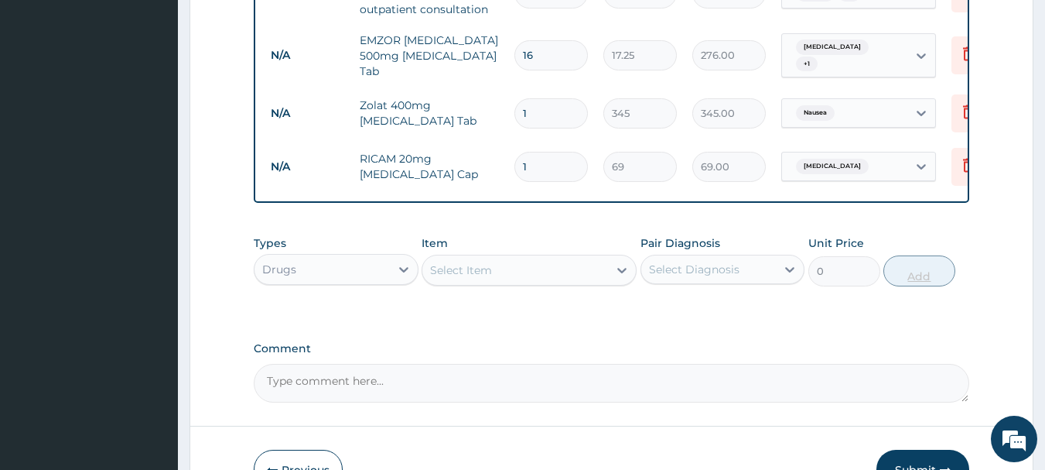
type input "10"
type input "690.00"
type input "10"
click at [628, 255] on div "Item Select Item" at bounding box center [529, 260] width 215 height 51
click at [505, 269] on div "Select Item" at bounding box center [515, 270] width 186 height 25
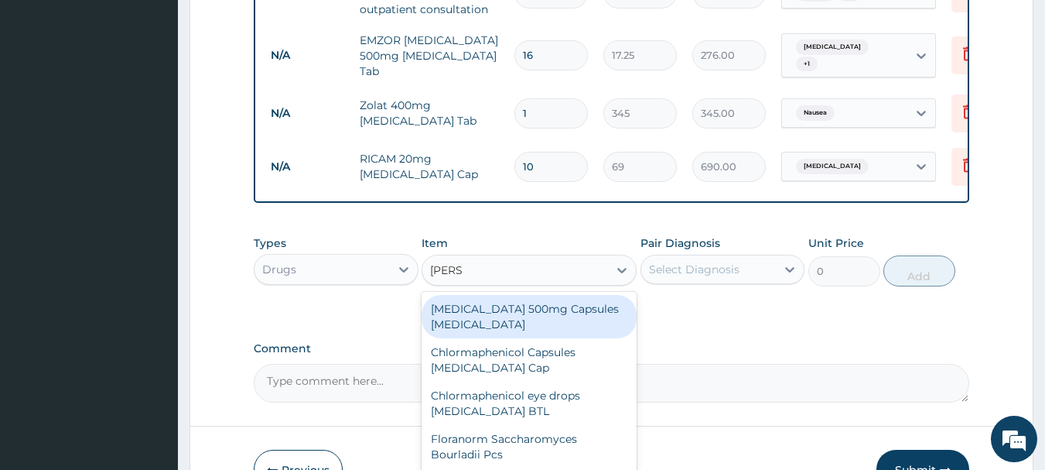
type input "LORAT"
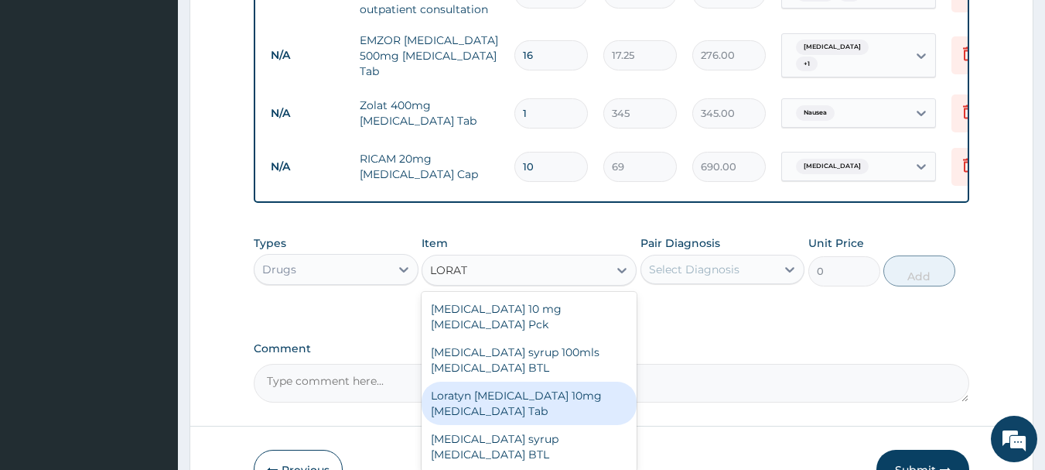
click at [487, 404] on div "Loratyn Loratadine 10mg Loratadine Tab" at bounding box center [529, 402] width 215 height 43
type input "77.625"
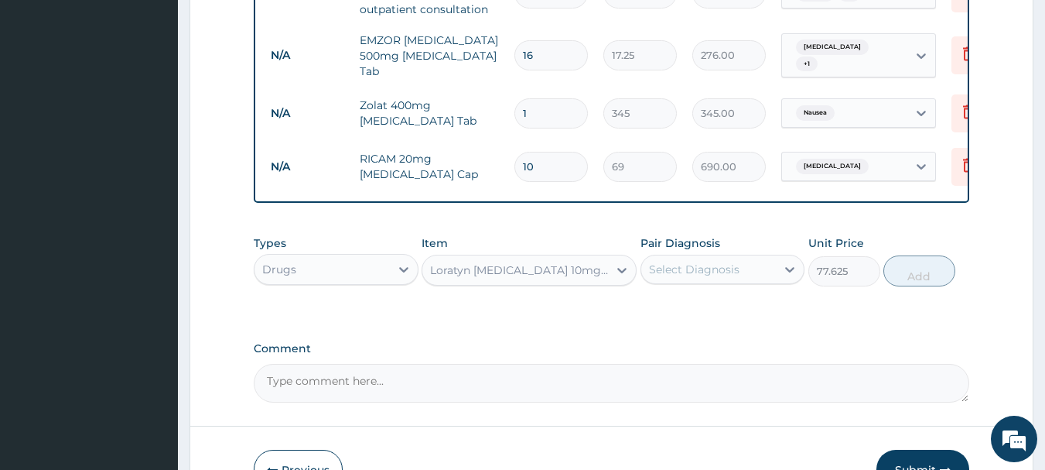
click at [692, 282] on div "Select Diagnosis" at bounding box center [708, 269] width 135 height 25
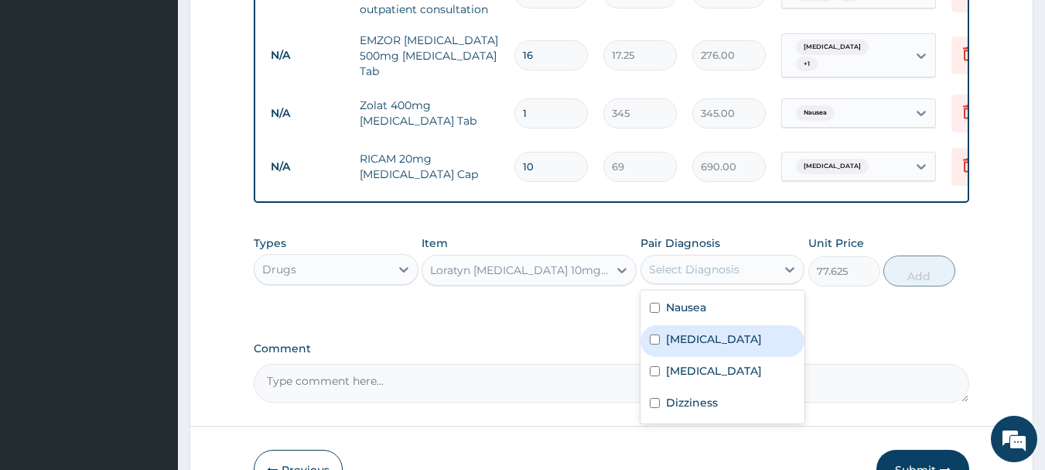
click at [649, 343] on div "Urticaria" at bounding box center [723, 341] width 165 height 32
checkbox input "true"
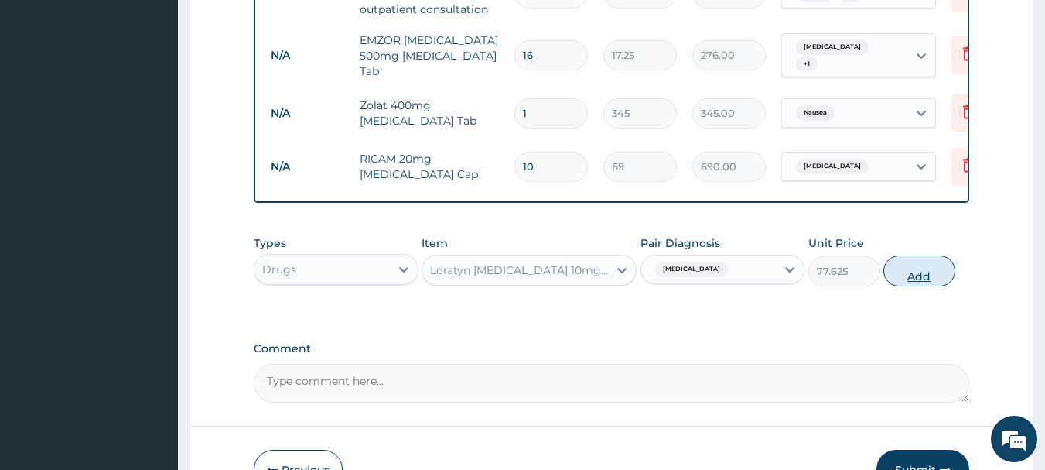
click at [905, 279] on button "Add" at bounding box center [919, 270] width 72 height 31
type input "0"
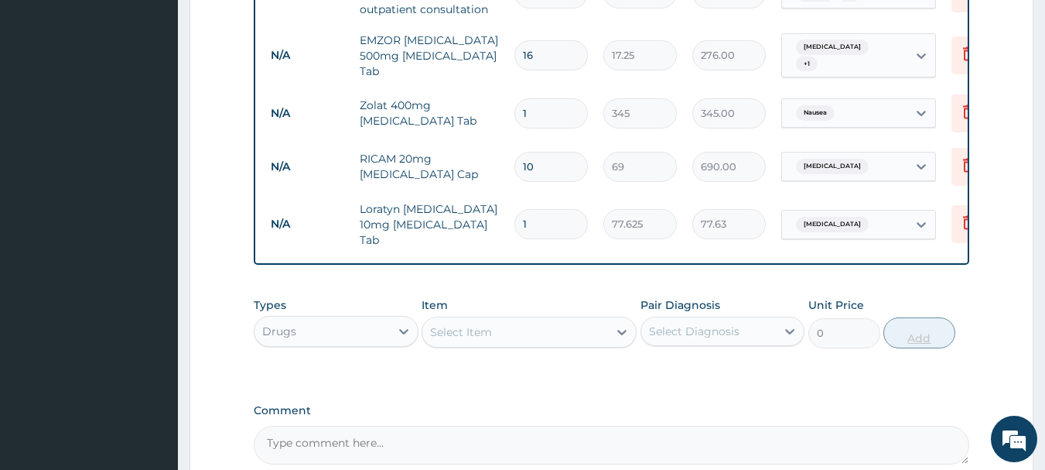
type input "10"
type input "776.25"
type input "10"
click at [687, 299] on div "Types Drugs Item Select Item Pair Diagnosis Select Diagnosis Unit Price 0 Add" at bounding box center [612, 322] width 716 height 67
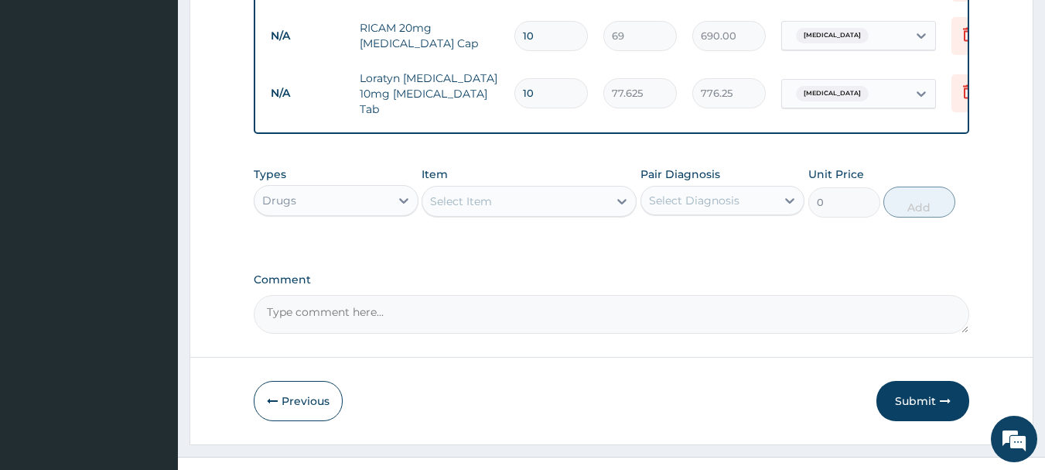
scroll to position [868, 0]
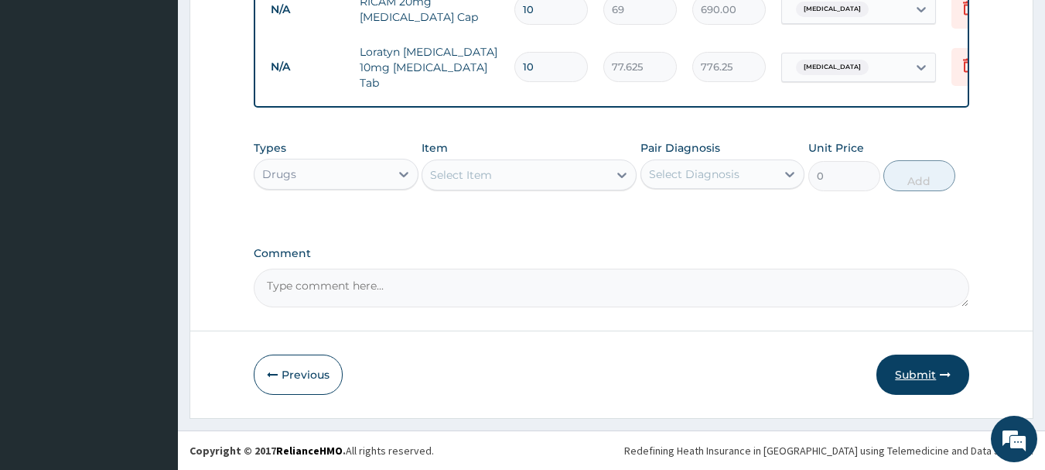
click at [919, 381] on button "Submit" at bounding box center [923, 374] width 93 height 40
